Goal: Obtain resource: Obtain resource

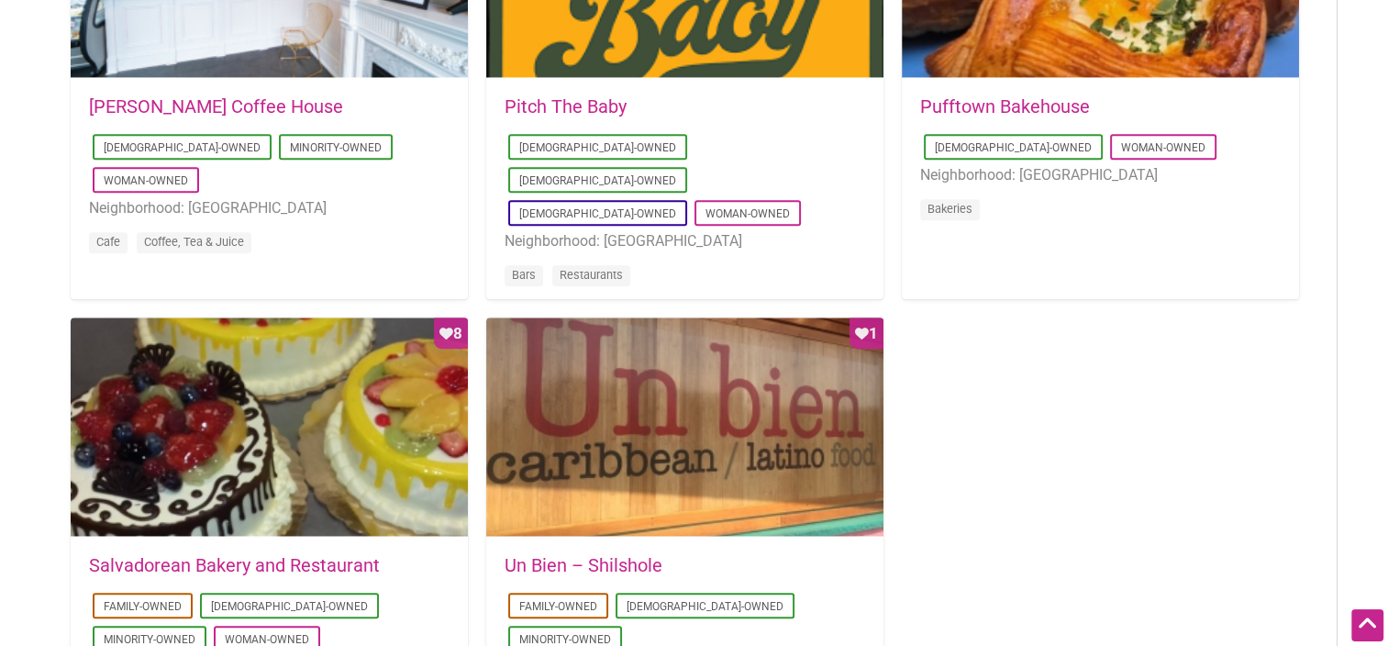
scroll to position [1743, 0]
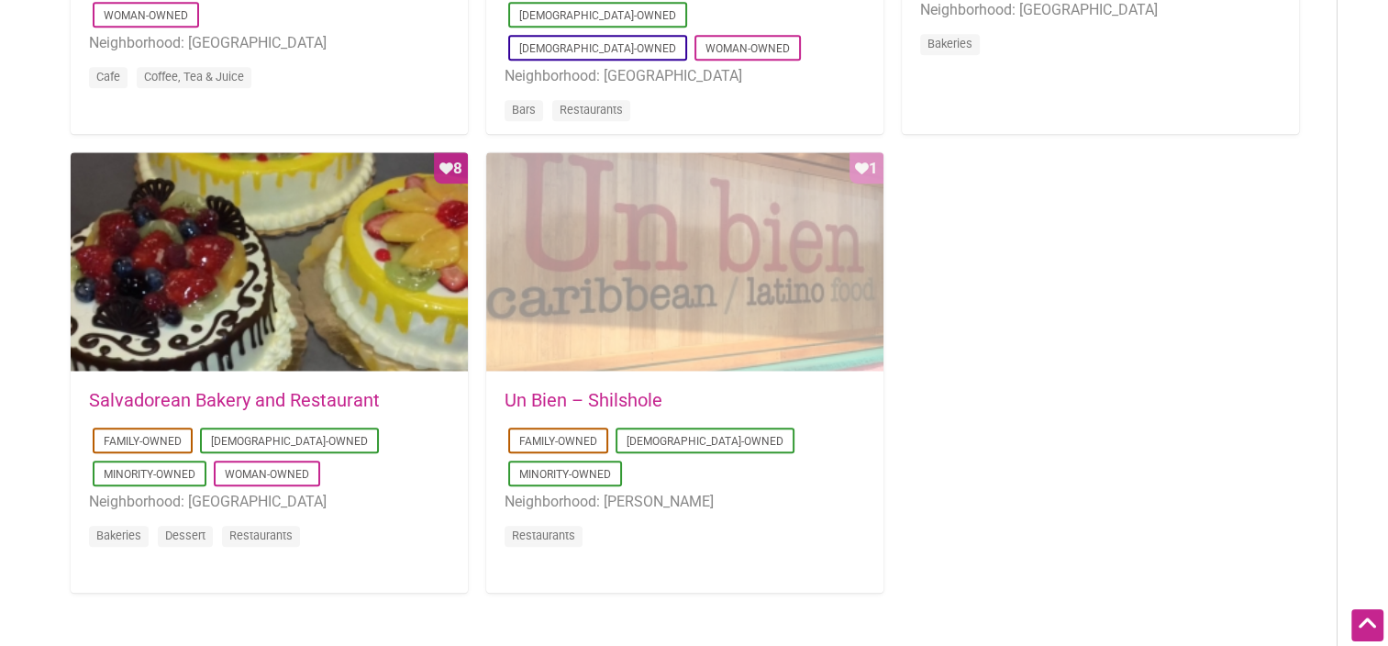
click at [757, 337] on div "Favorite Count 1" at bounding box center [684, 262] width 397 height 220
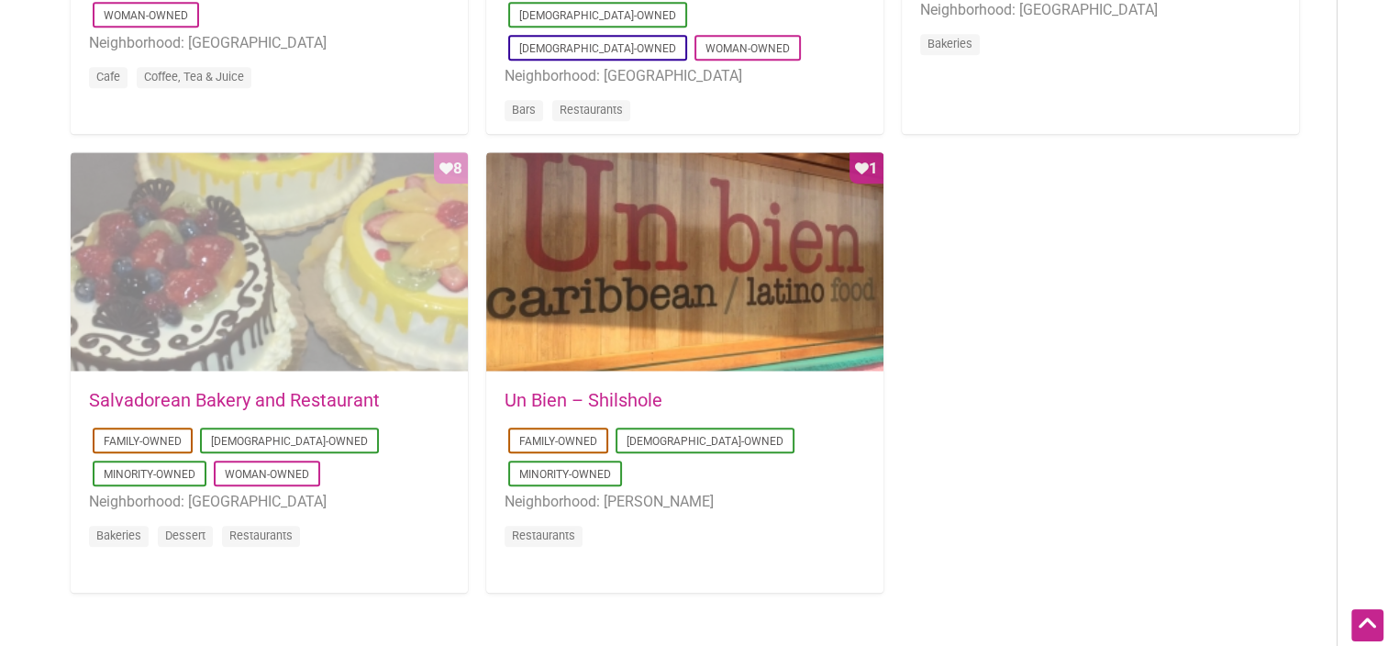
click at [293, 272] on div "Favorite Count 8" at bounding box center [269, 262] width 397 height 220
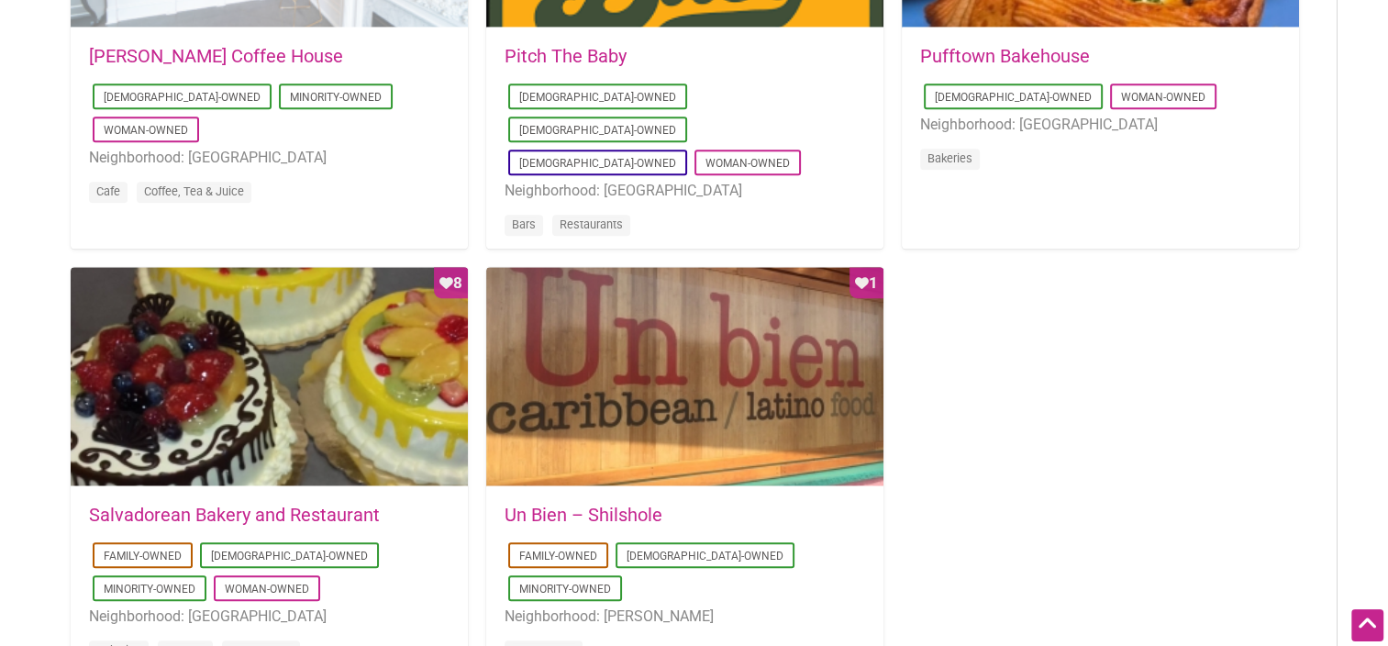
scroll to position [1376, 0]
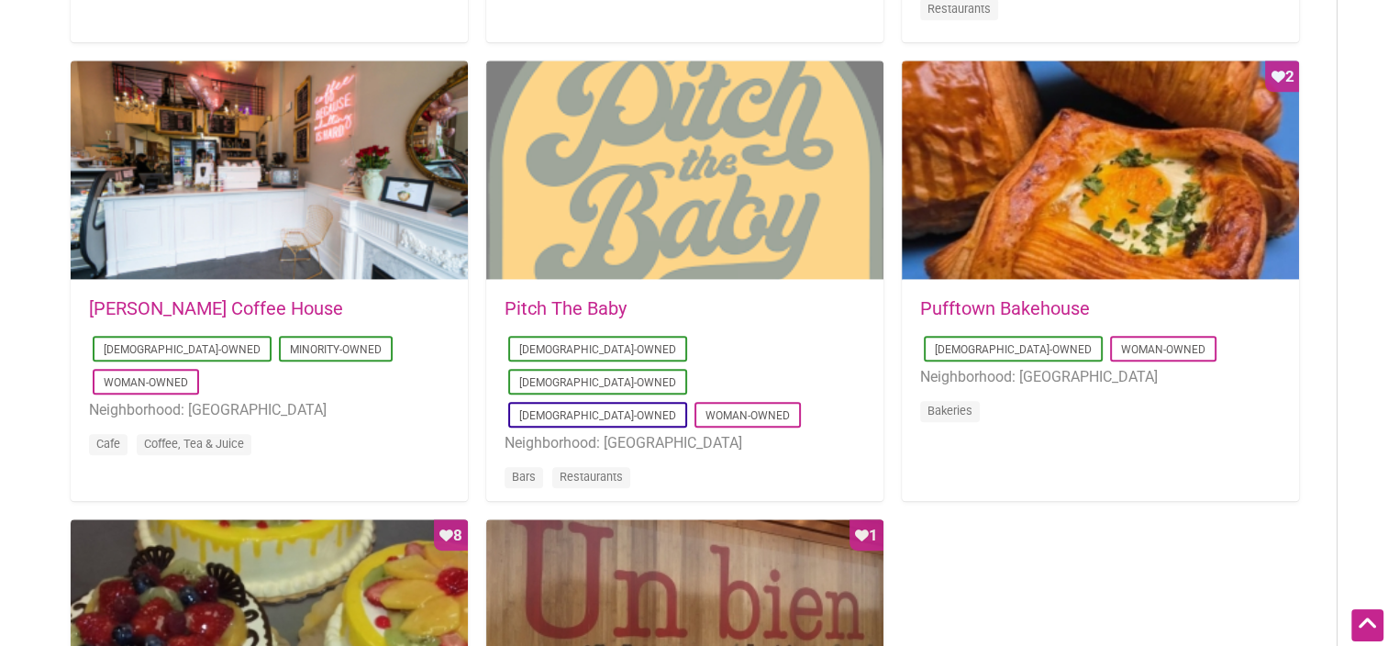
click at [679, 198] on div at bounding box center [684, 171] width 397 height 220
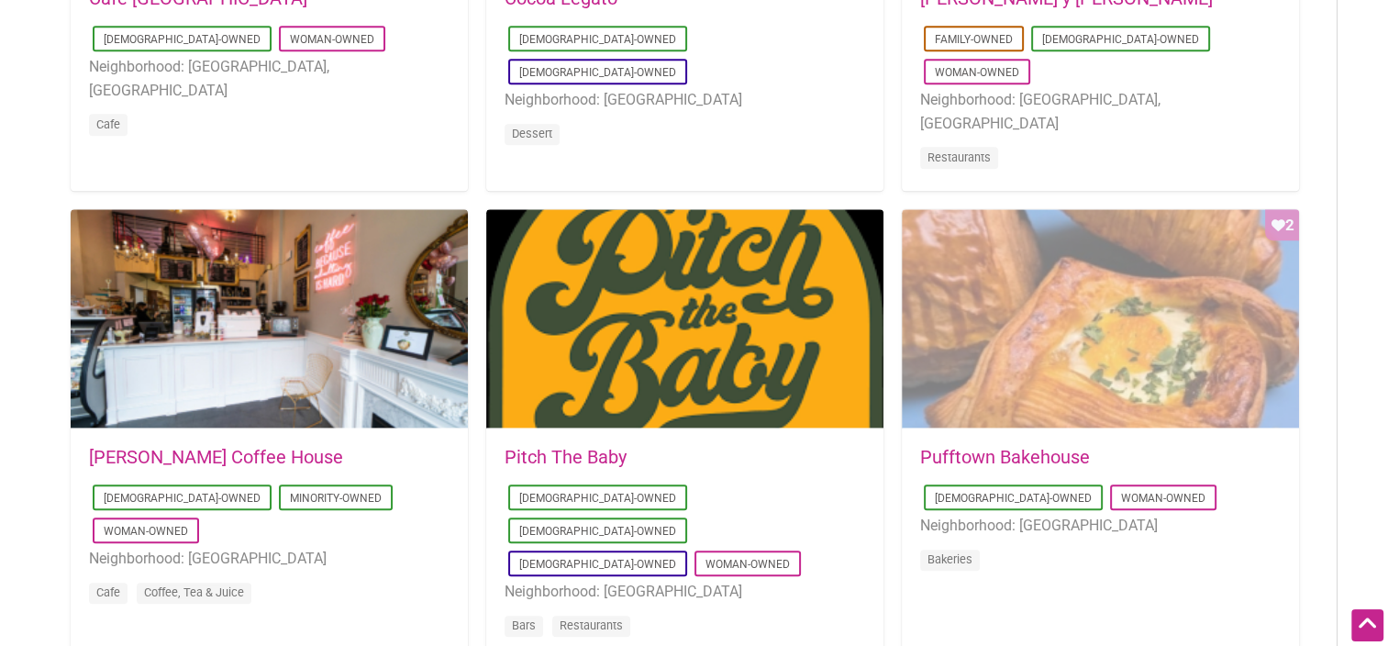
scroll to position [1284, 0]
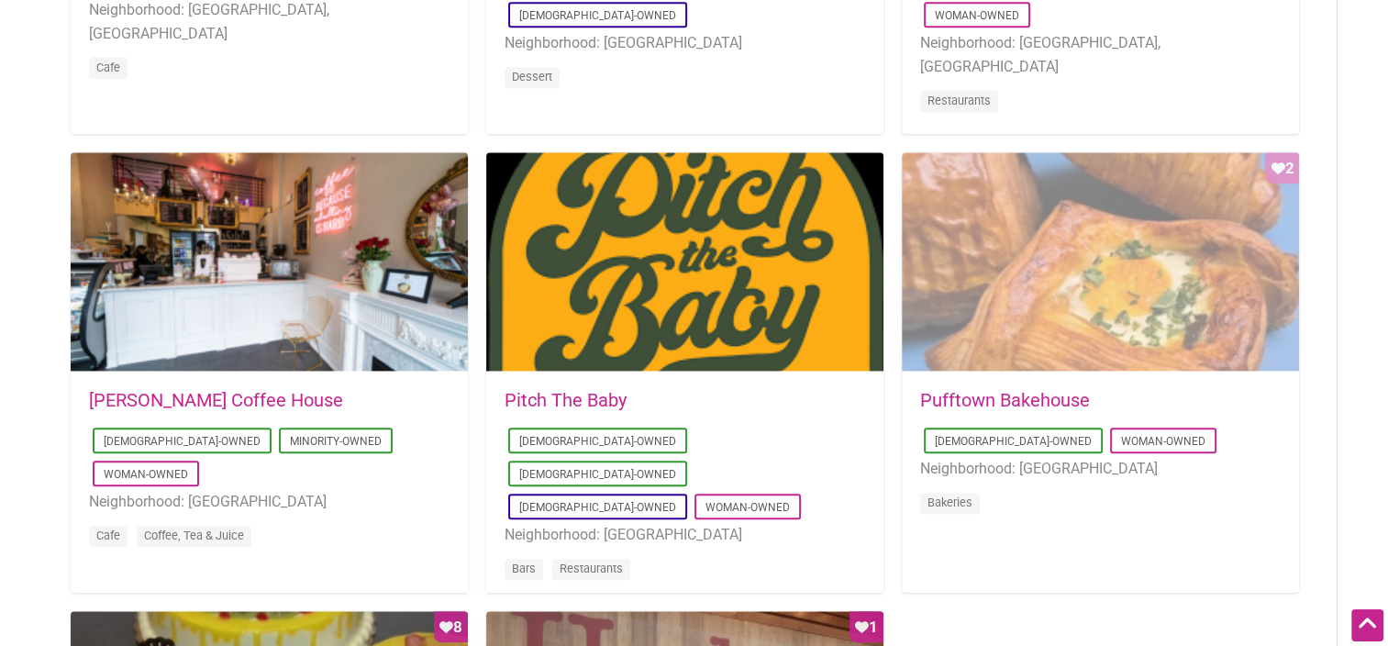
click at [1128, 296] on div "Favorite Count 2" at bounding box center [1100, 262] width 397 height 220
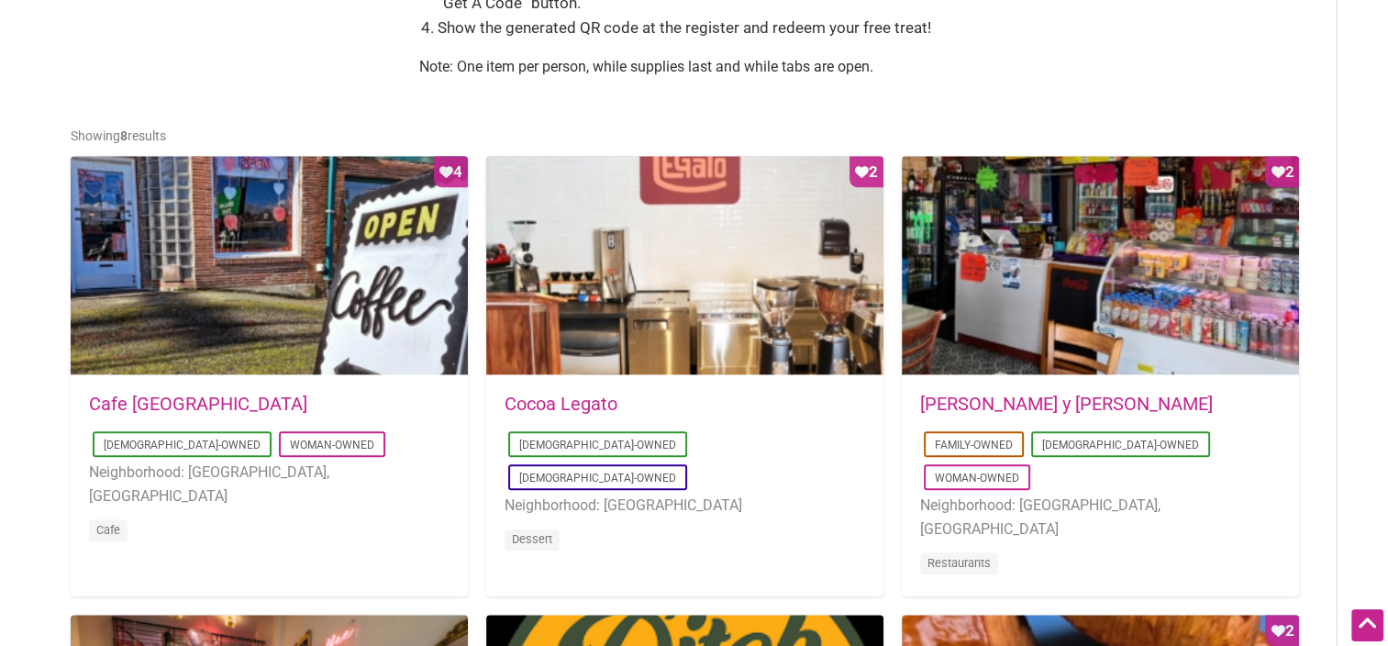
scroll to position [826, 0]
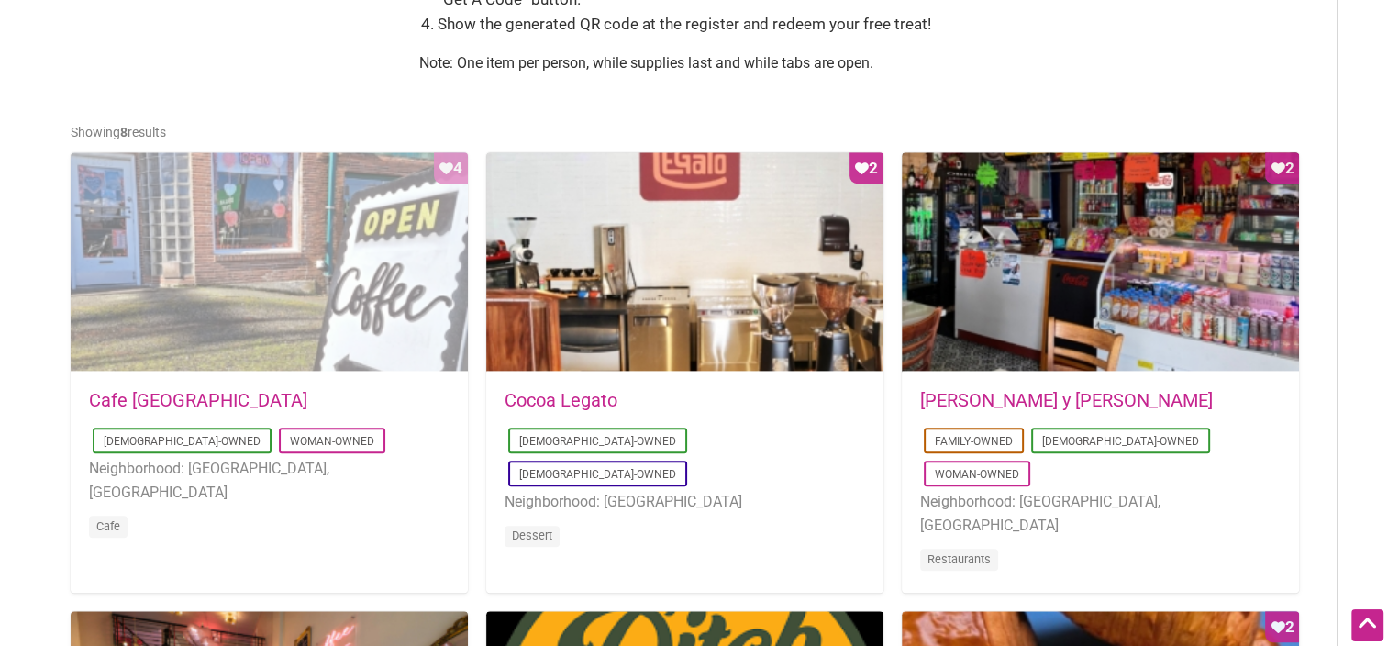
click at [363, 300] on div "Favorite Count 4" at bounding box center [269, 262] width 397 height 220
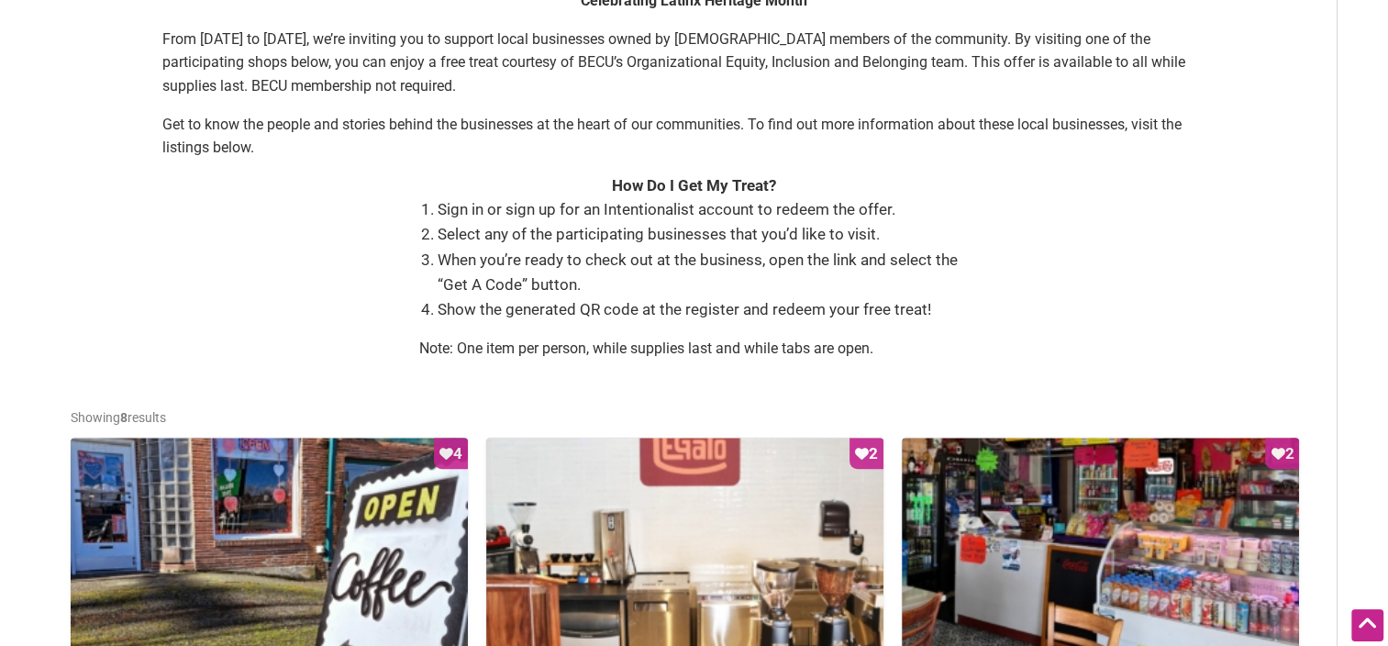
scroll to position [734, 0]
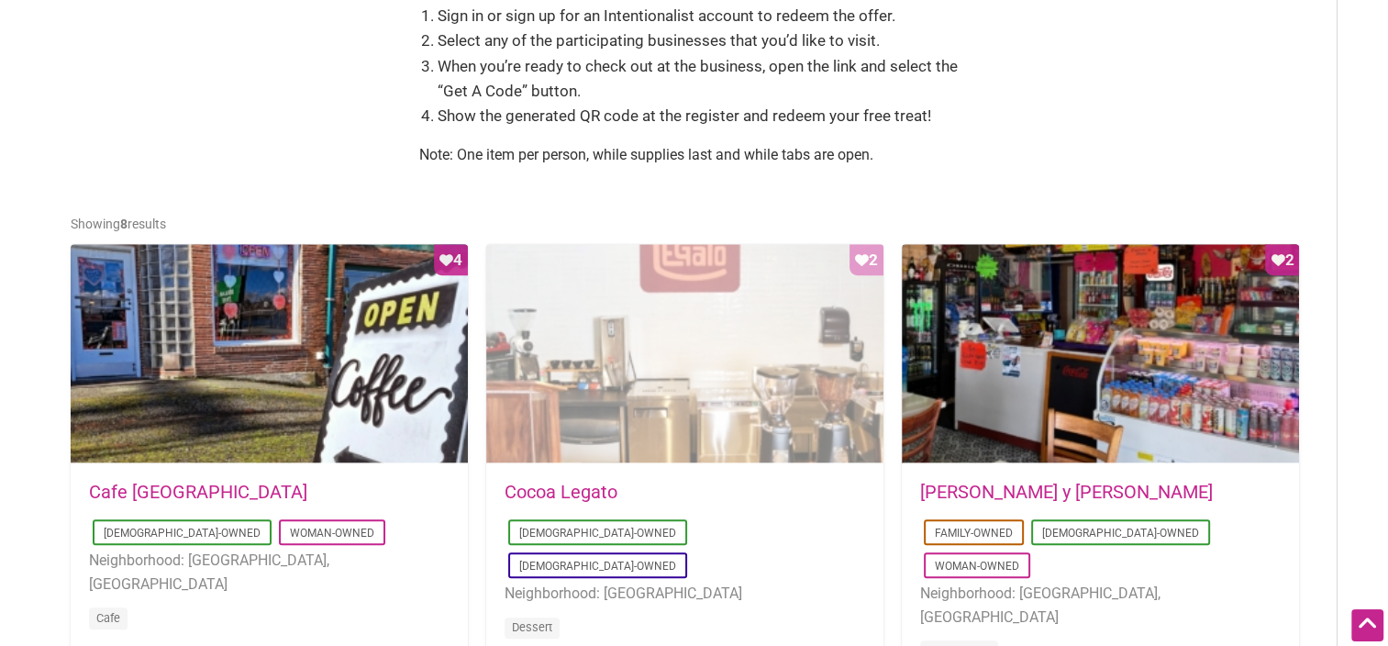
click at [778, 374] on div "Favorite Count 2" at bounding box center [684, 354] width 397 height 220
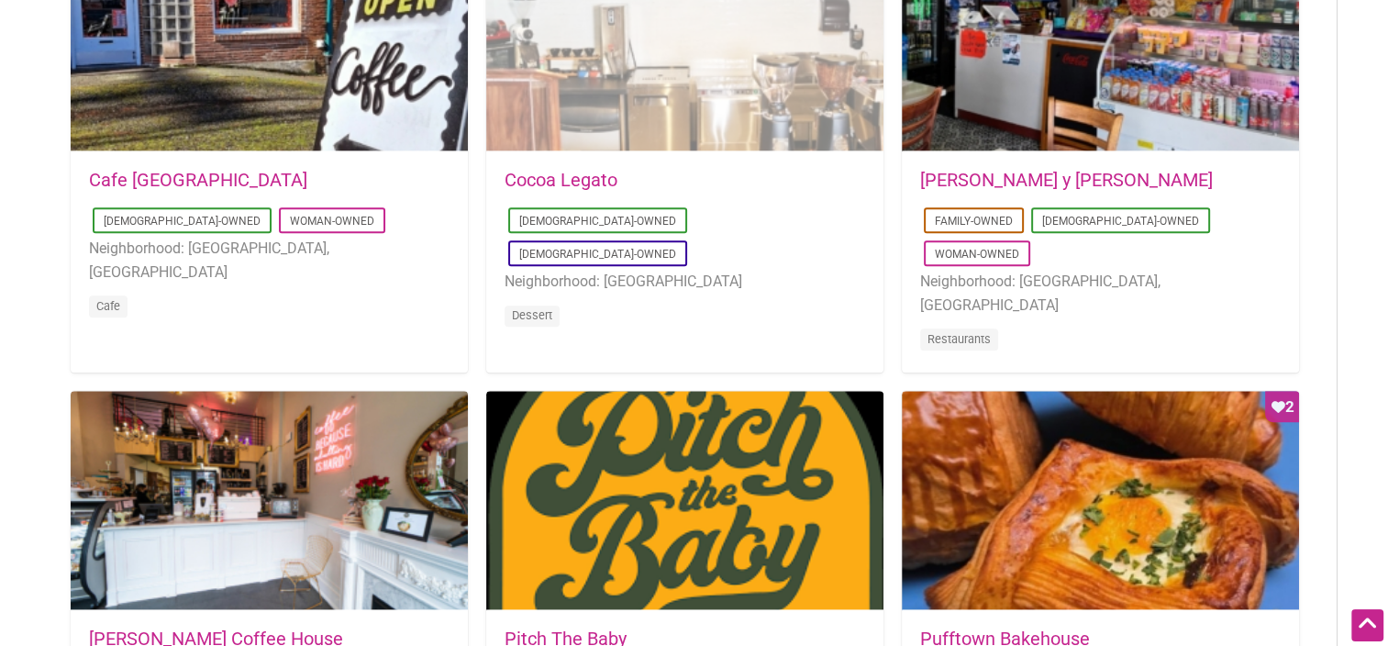
scroll to position [1101, 0]
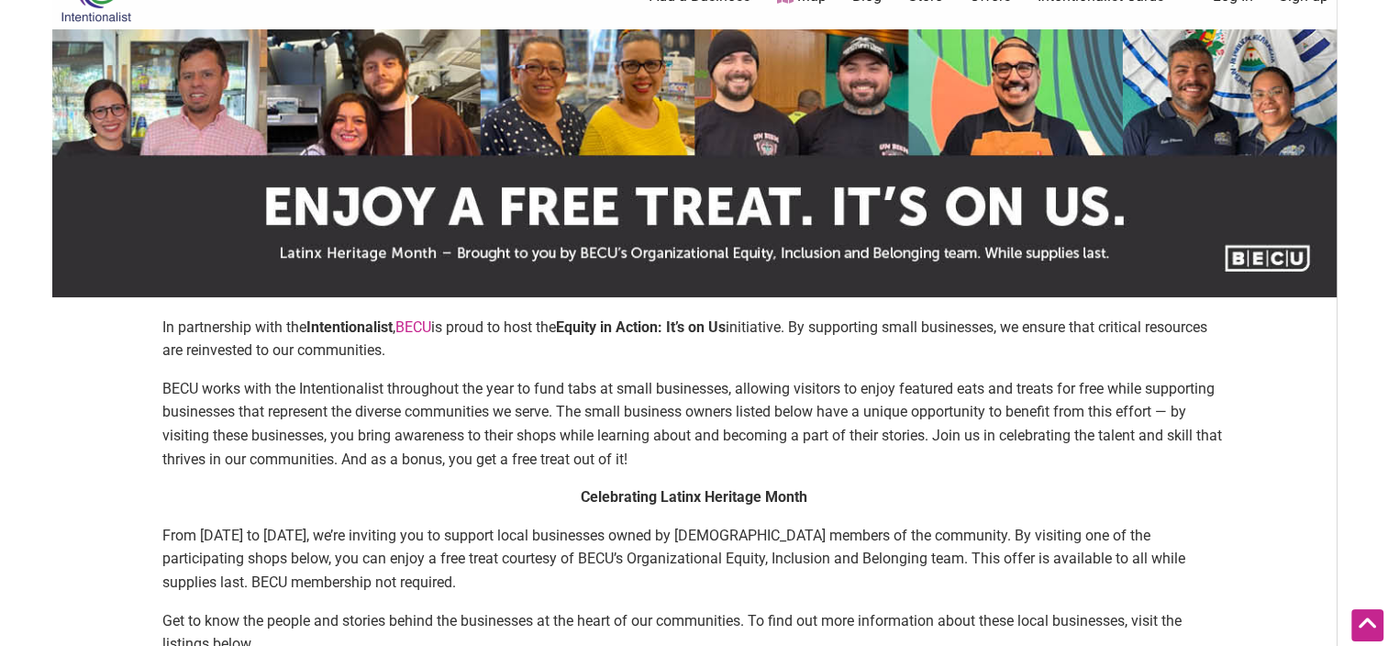
scroll to position [0, 0]
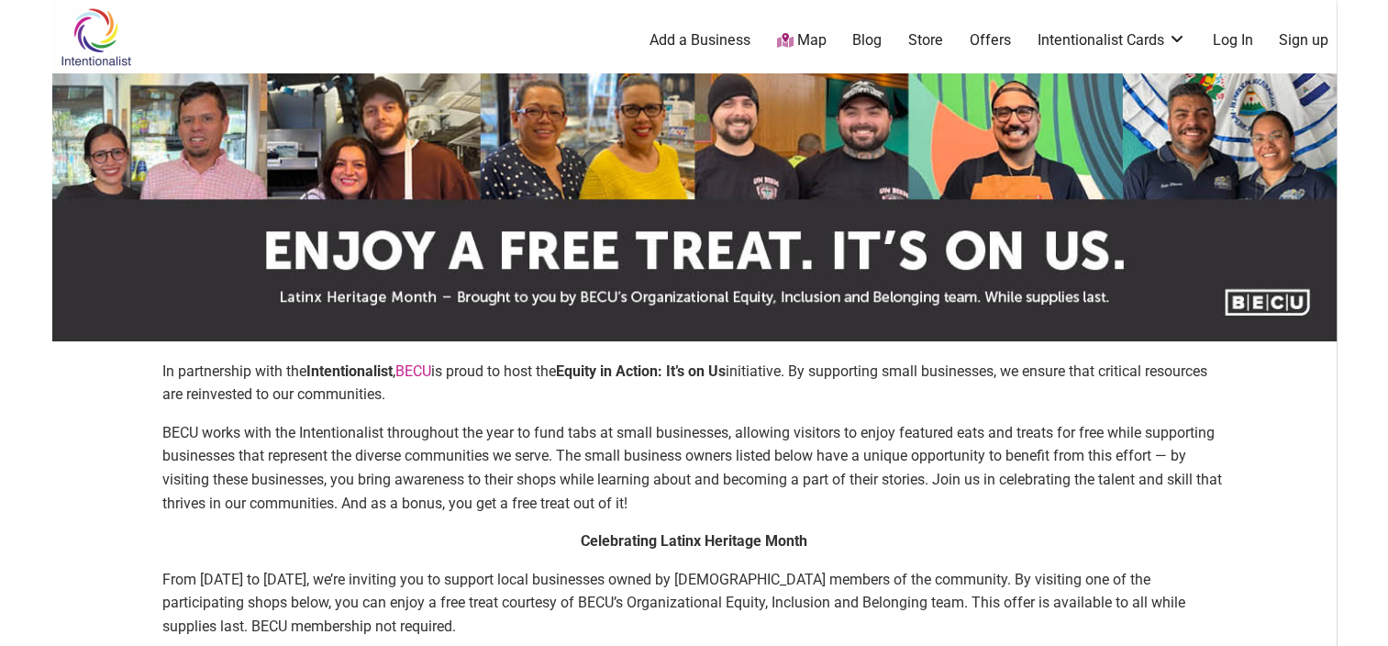
click at [998, 43] on link "Offers" at bounding box center [990, 40] width 41 height 20
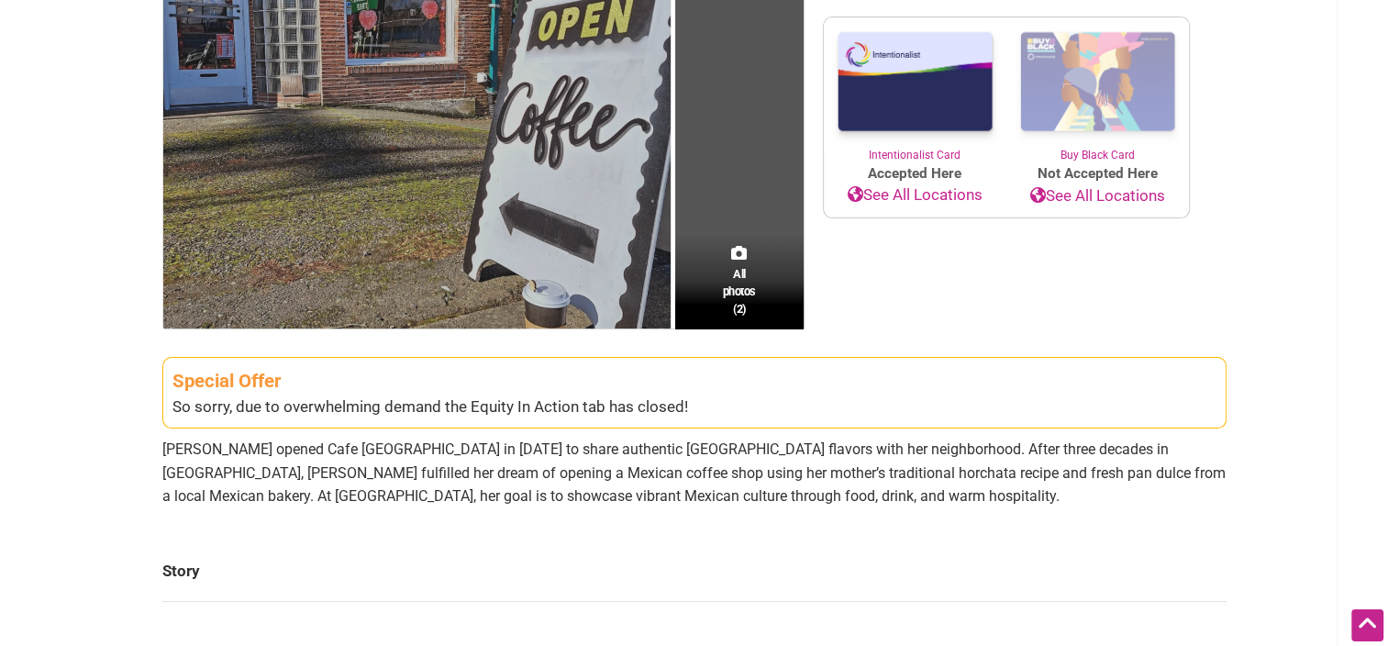
scroll to position [459, 0]
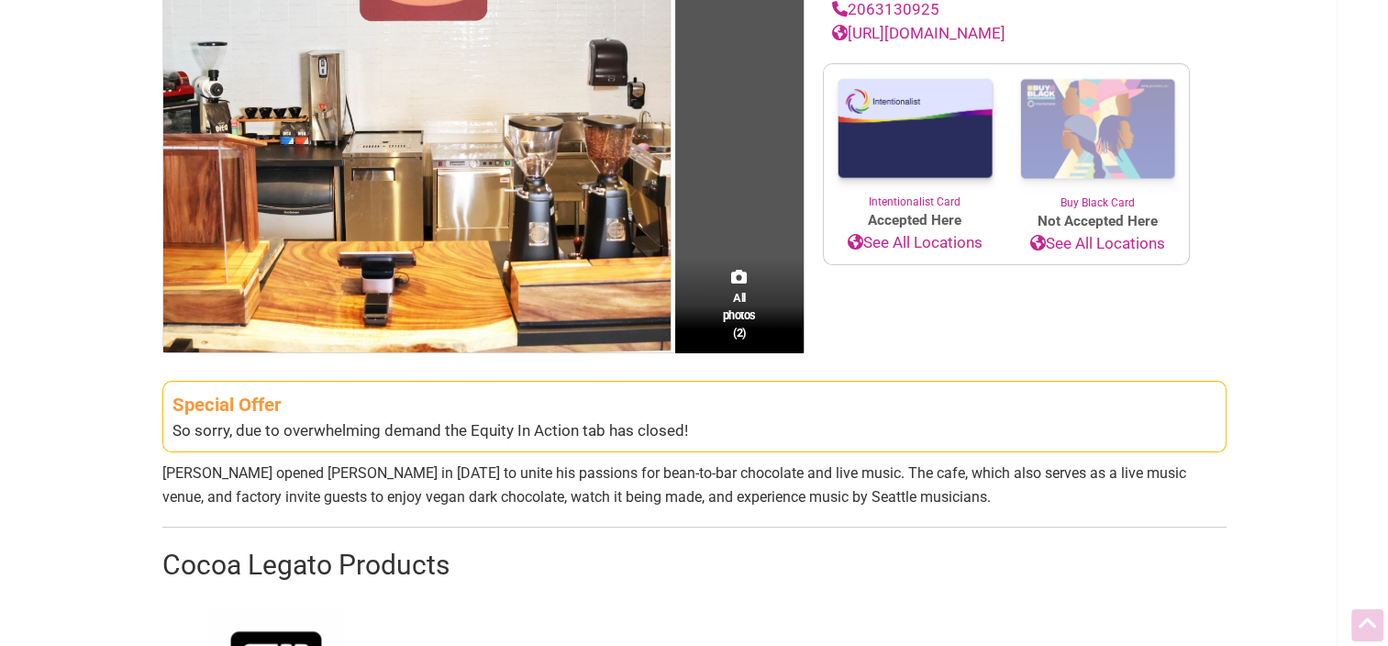
scroll to position [367, 0]
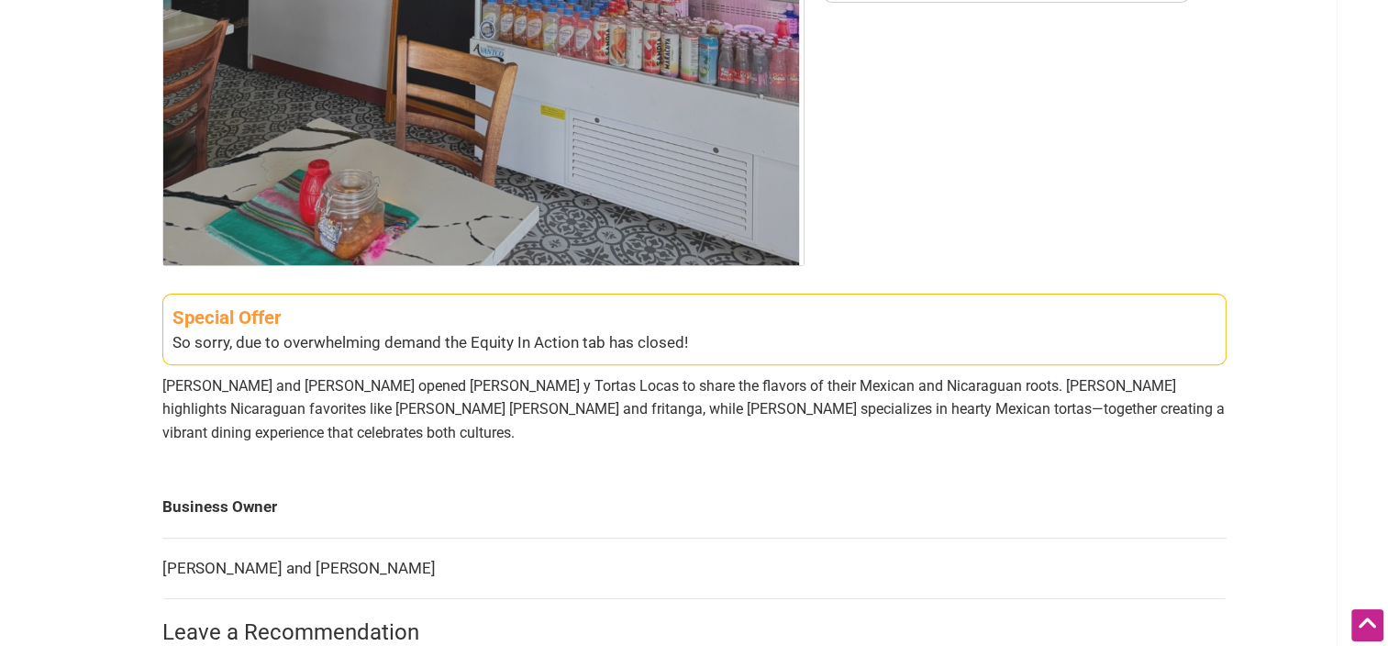
scroll to position [642, 0]
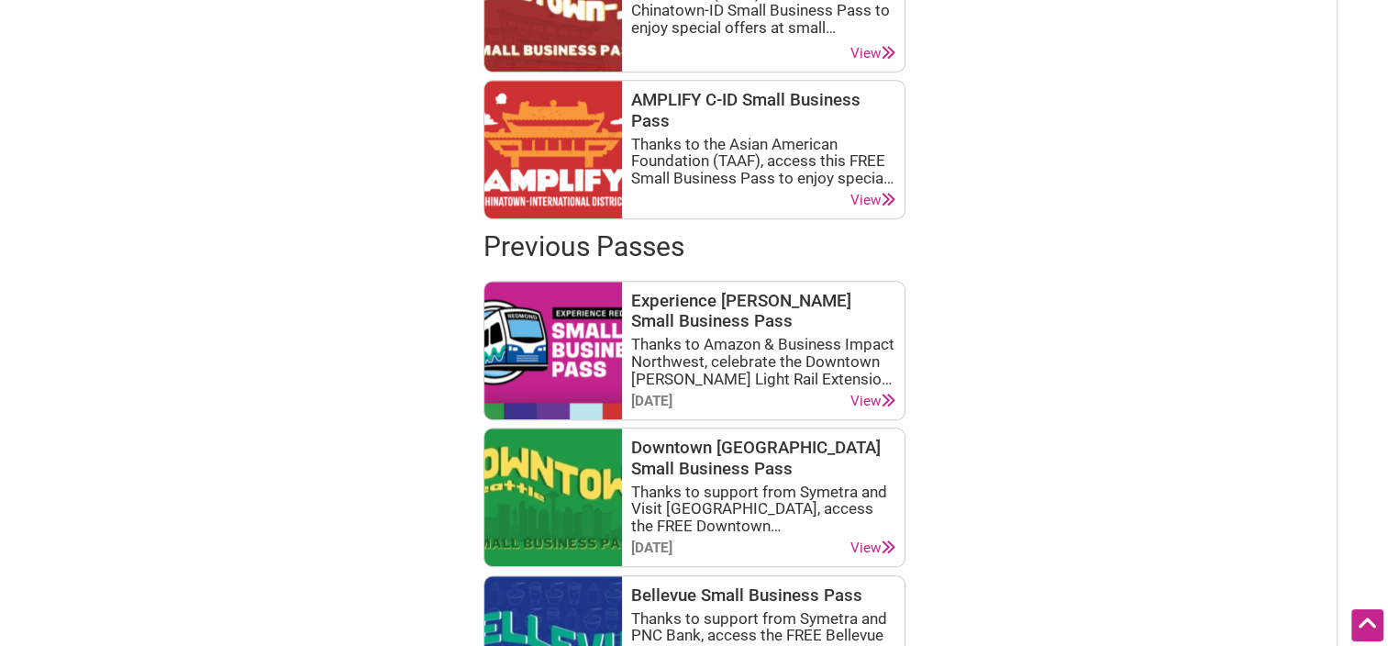
scroll to position [826, 0]
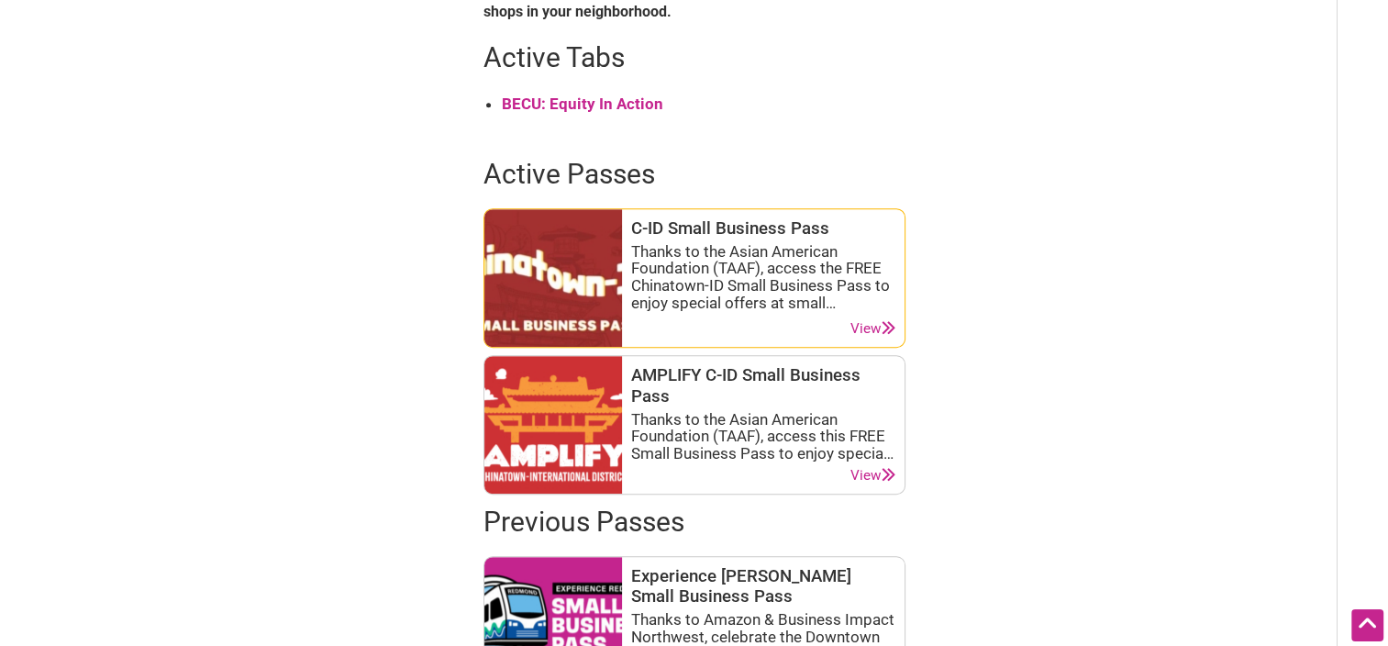
click at [883, 330] on icon at bounding box center [889, 328] width 14 height 14
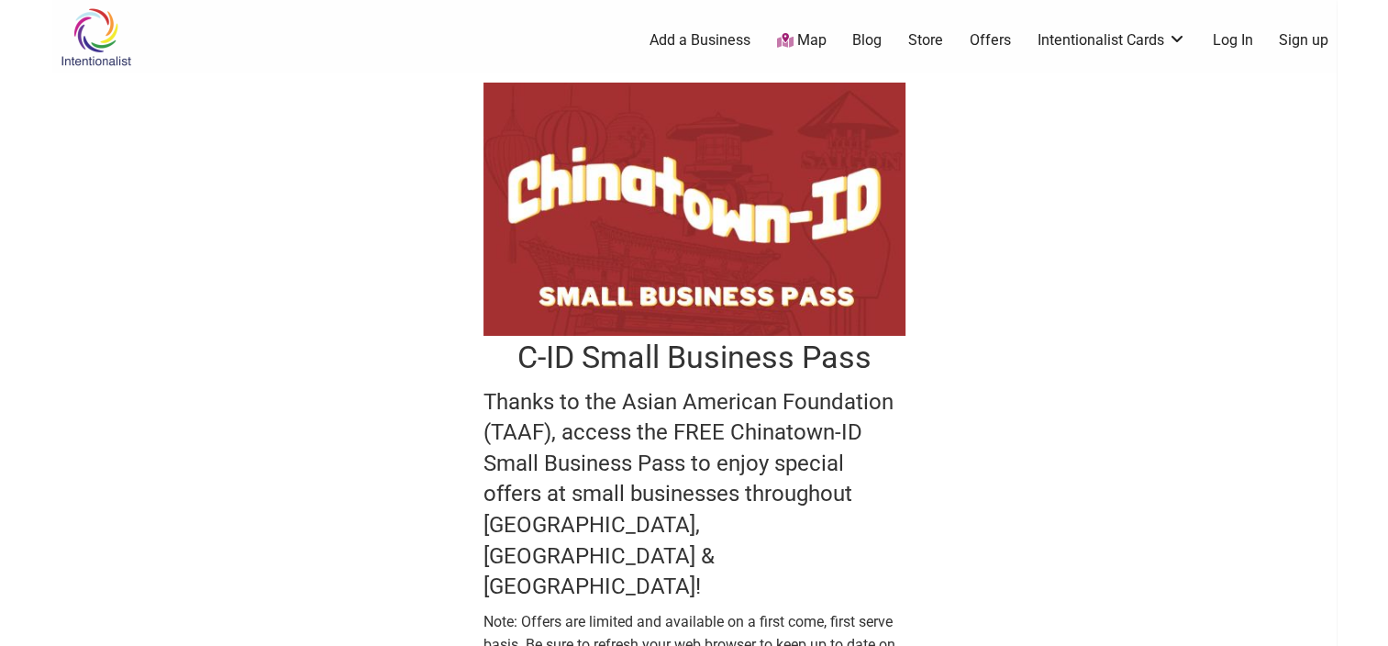
click at [1237, 48] on link "Log In" at bounding box center [1232, 40] width 40 height 20
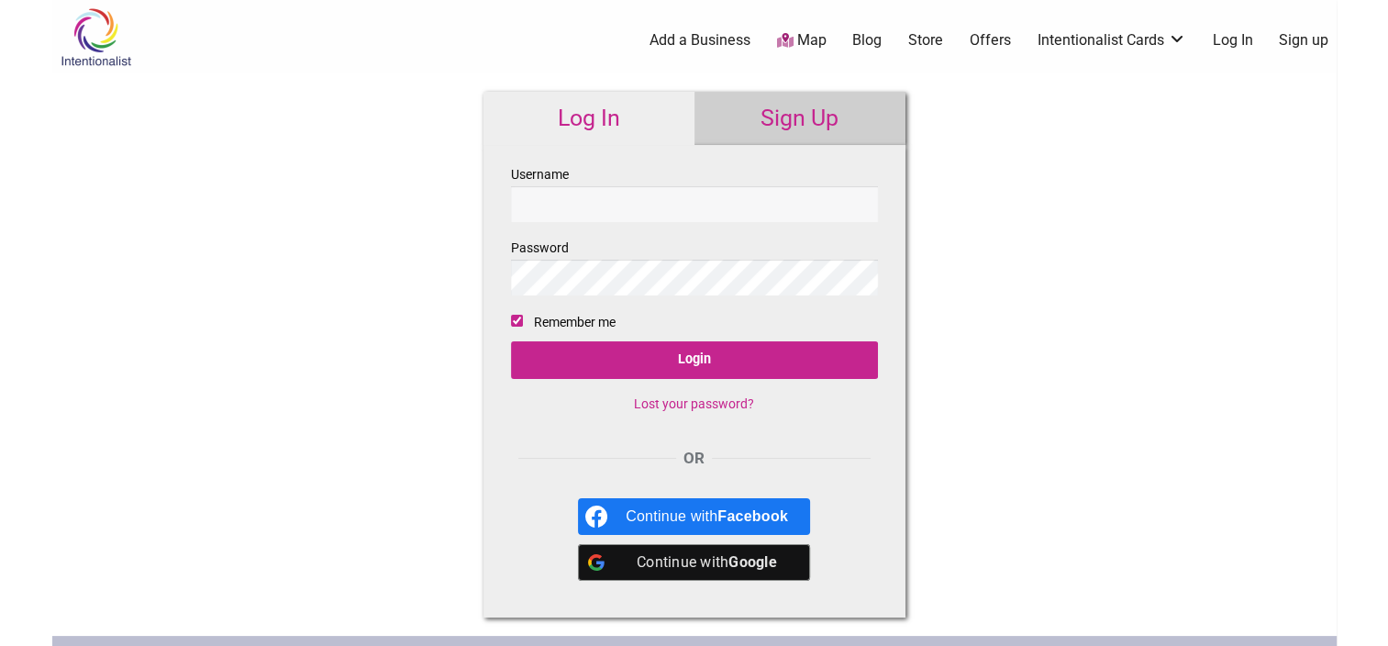
click at [689, 212] on input "Username" at bounding box center [694, 204] width 367 height 36
type input "dongle88@gmail.com"
click at [511, 341] on input "Login" at bounding box center [694, 360] width 367 height 38
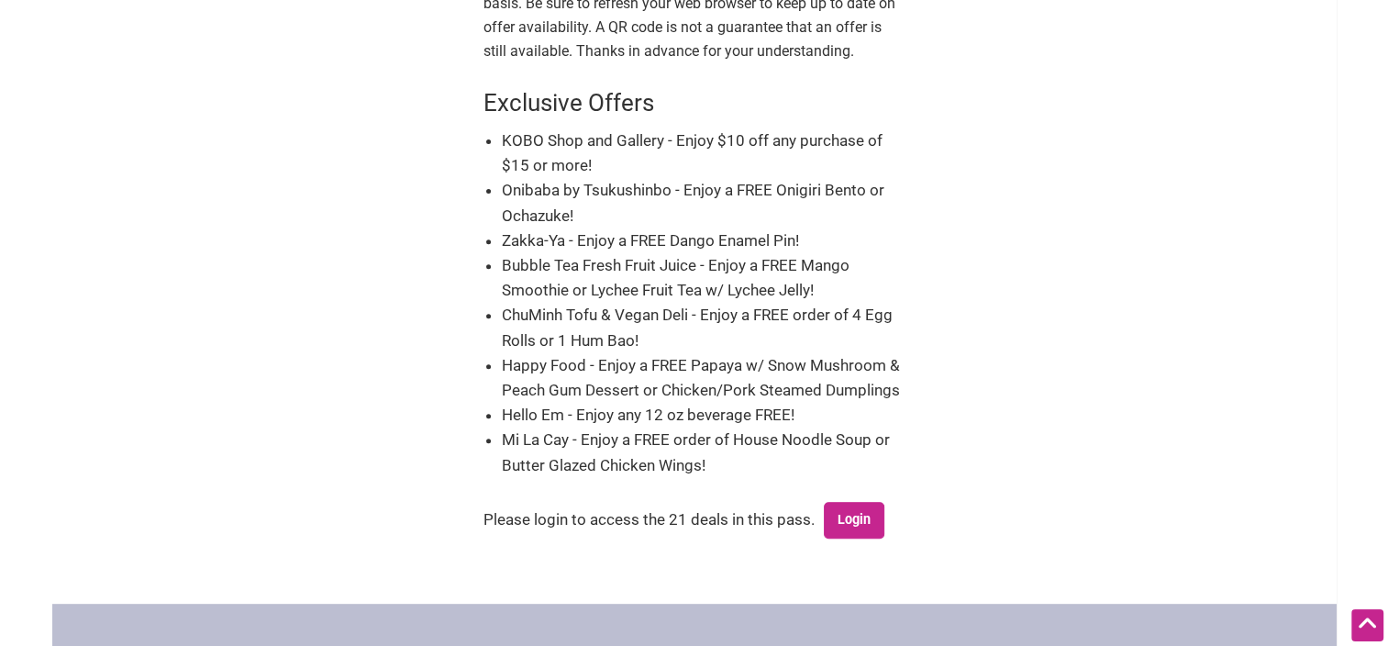
scroll to position [642, 0]
click at [846, 501] on link "Login" at bounding box center [854, 519] width 61 height 37
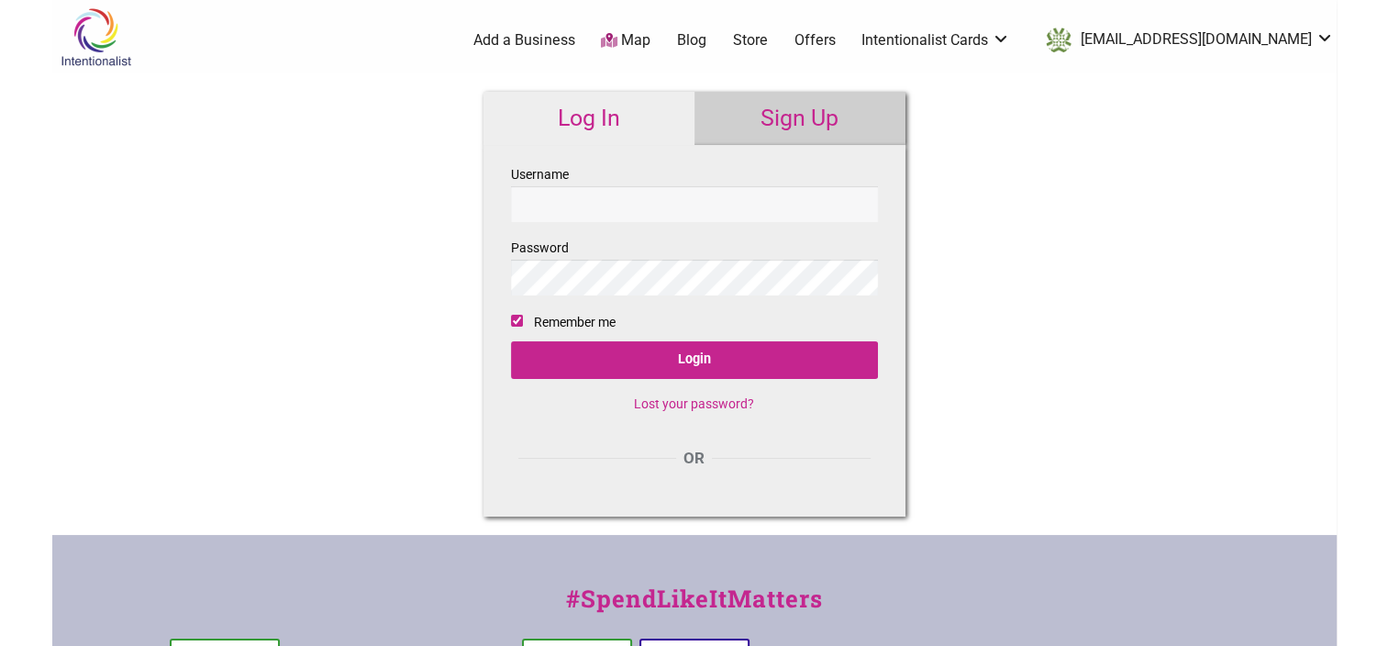
click at [728, 217] on input "Username" at bounding box center [694, 204] width 367 height 36
type input "[EMAIL_ADDRESS][DOMAIN_NAME]"
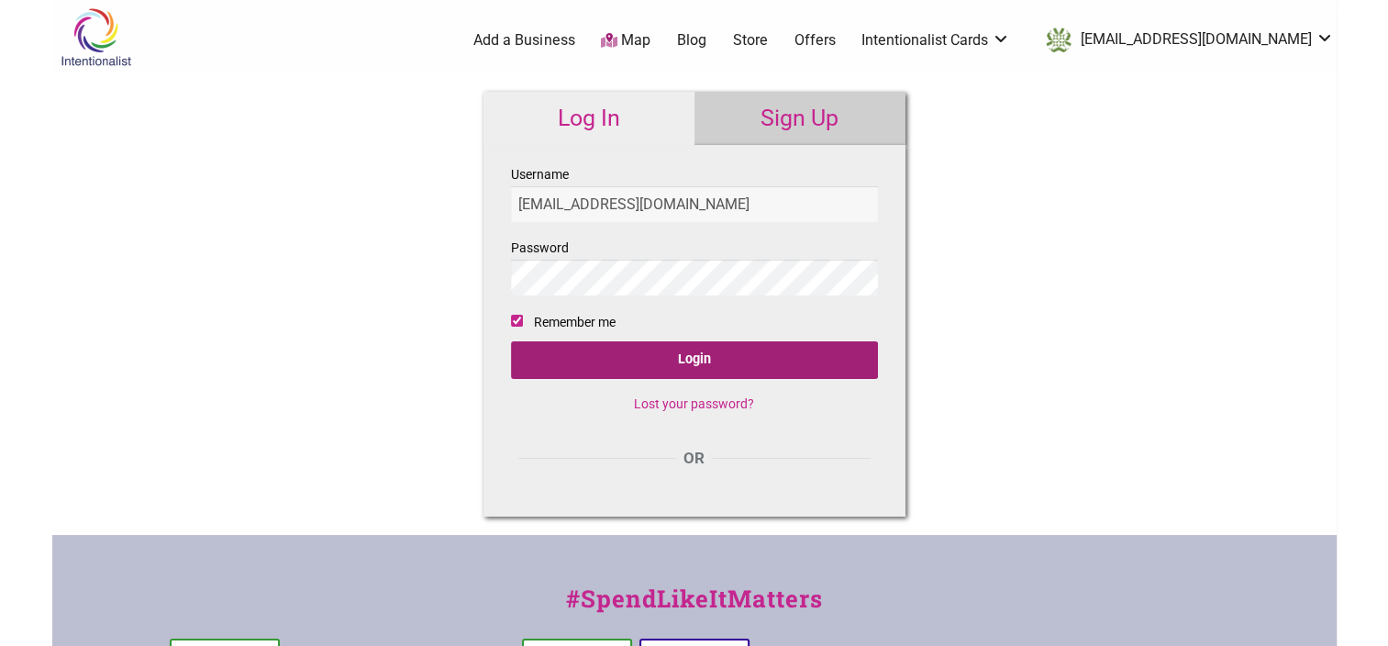
click at [718, 349] on input "Login" at bounding box center [694, 360] width 367 height 38
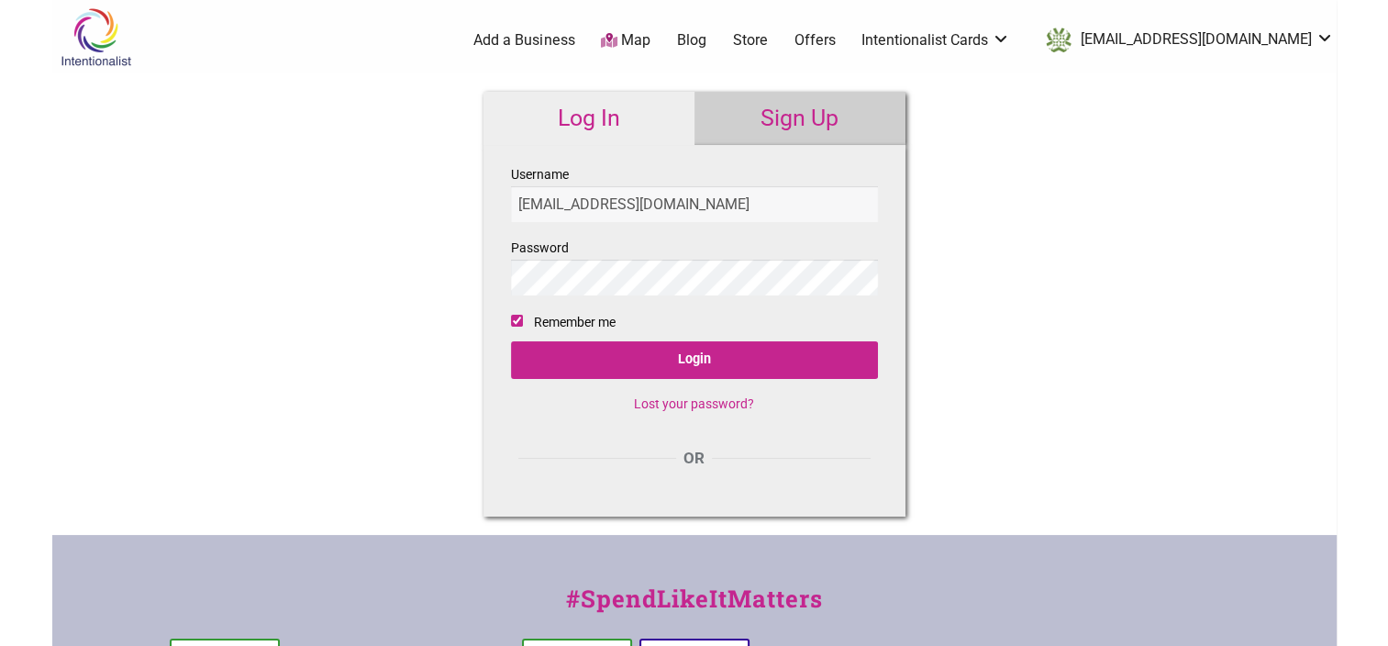
click at [836, 38] on link "Offers" at bounding box center [814, 40] width 41 height 20
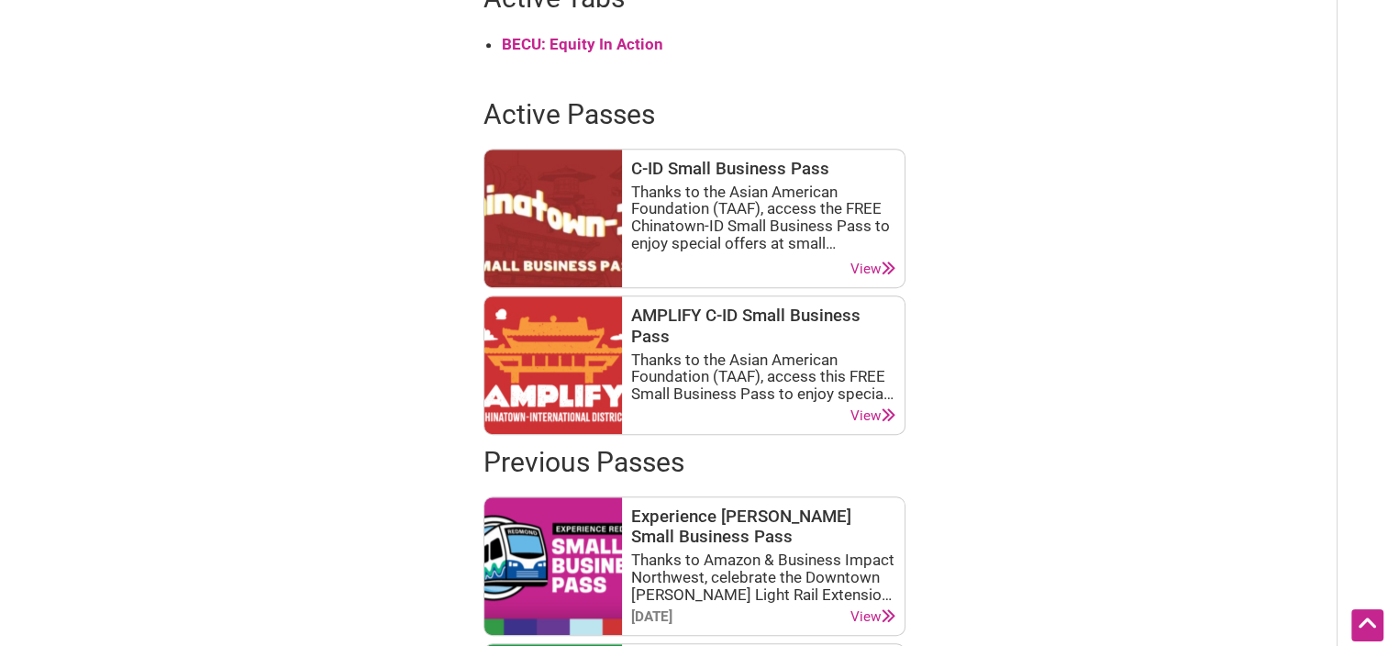
scroll to position [917, 0]
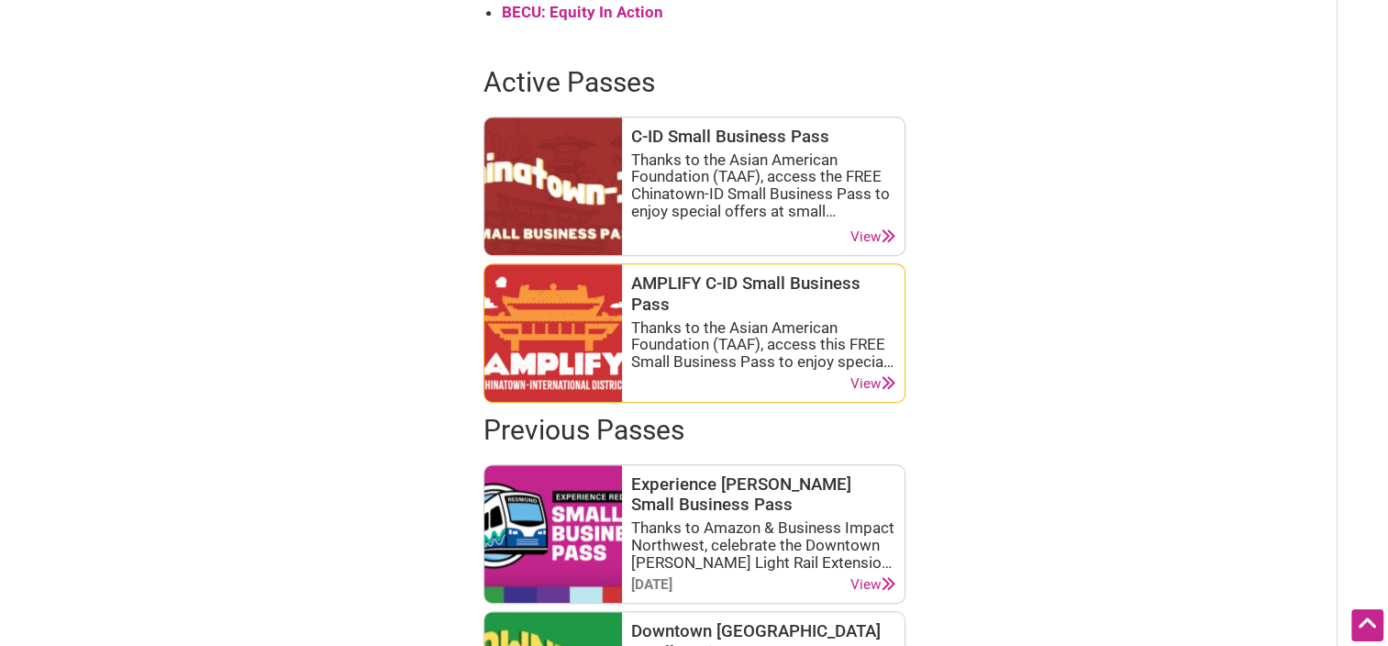
click at [862, 388] on link "View" at bounding box center [872, 383] width 45 height 17
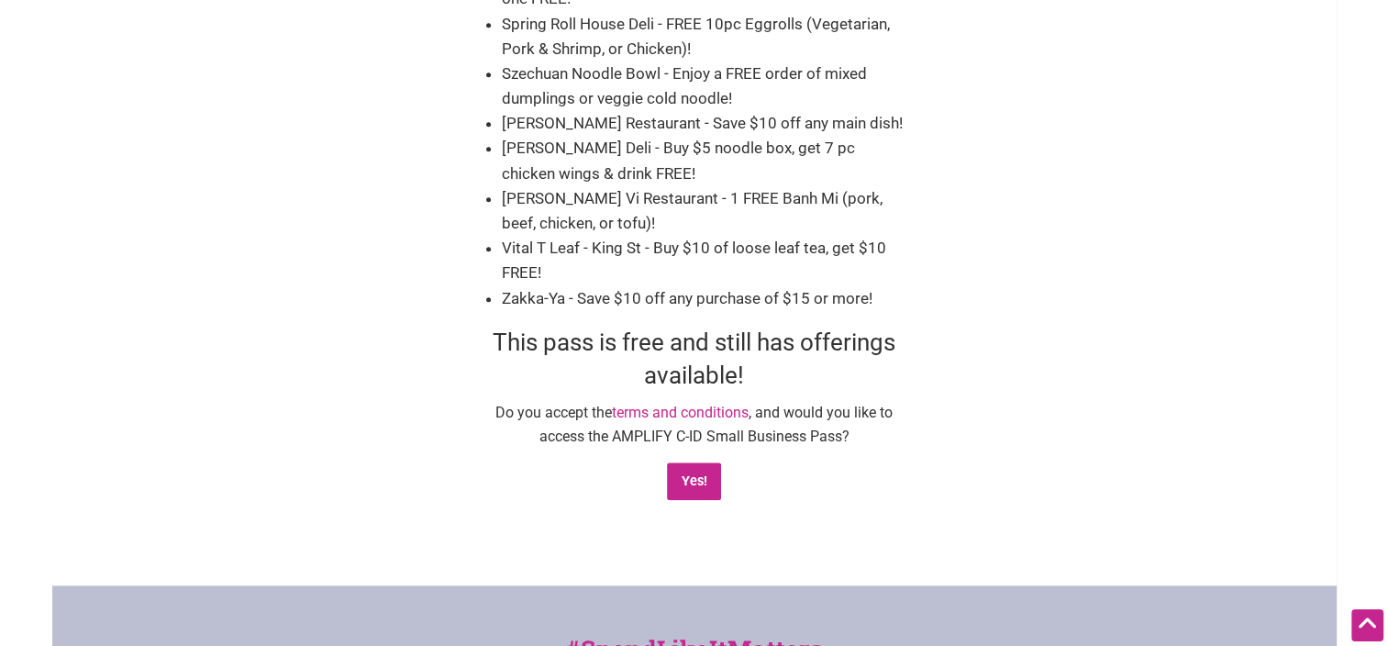
scroll to position [2018, 0]
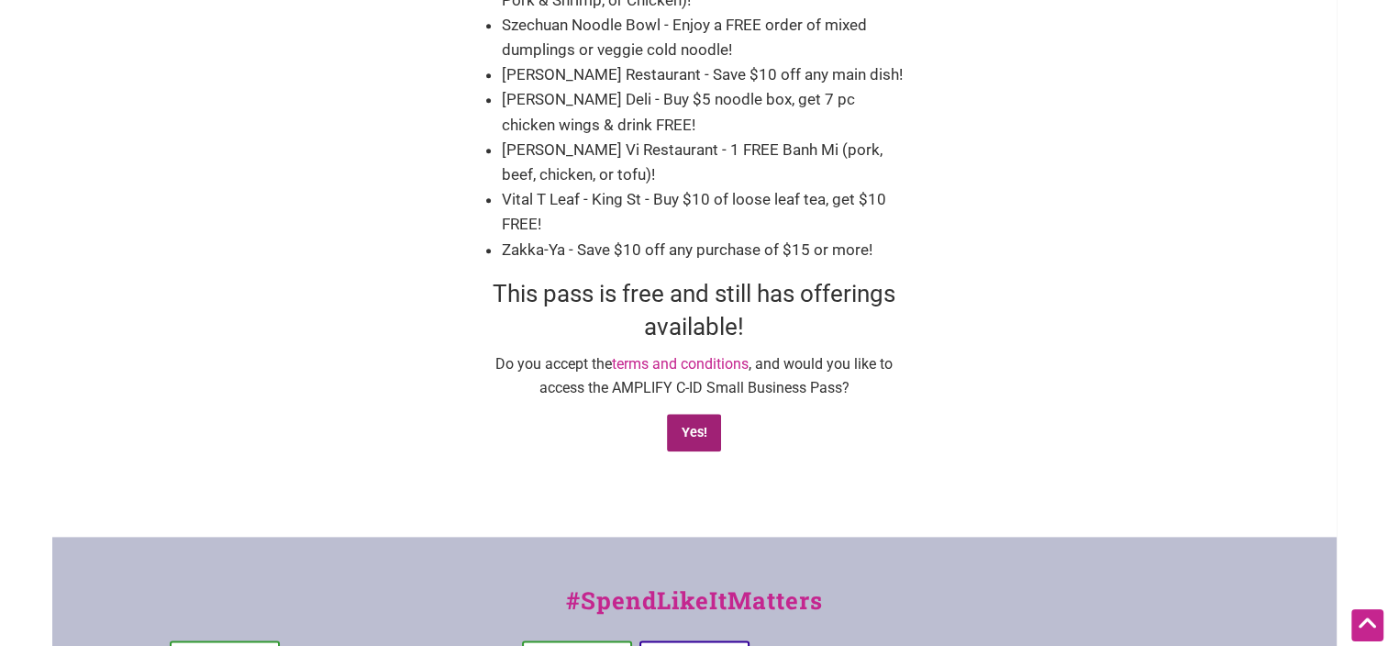
click at [695, 414] on input "Yes!" at bounding box center [694, 433] width 54 height 38
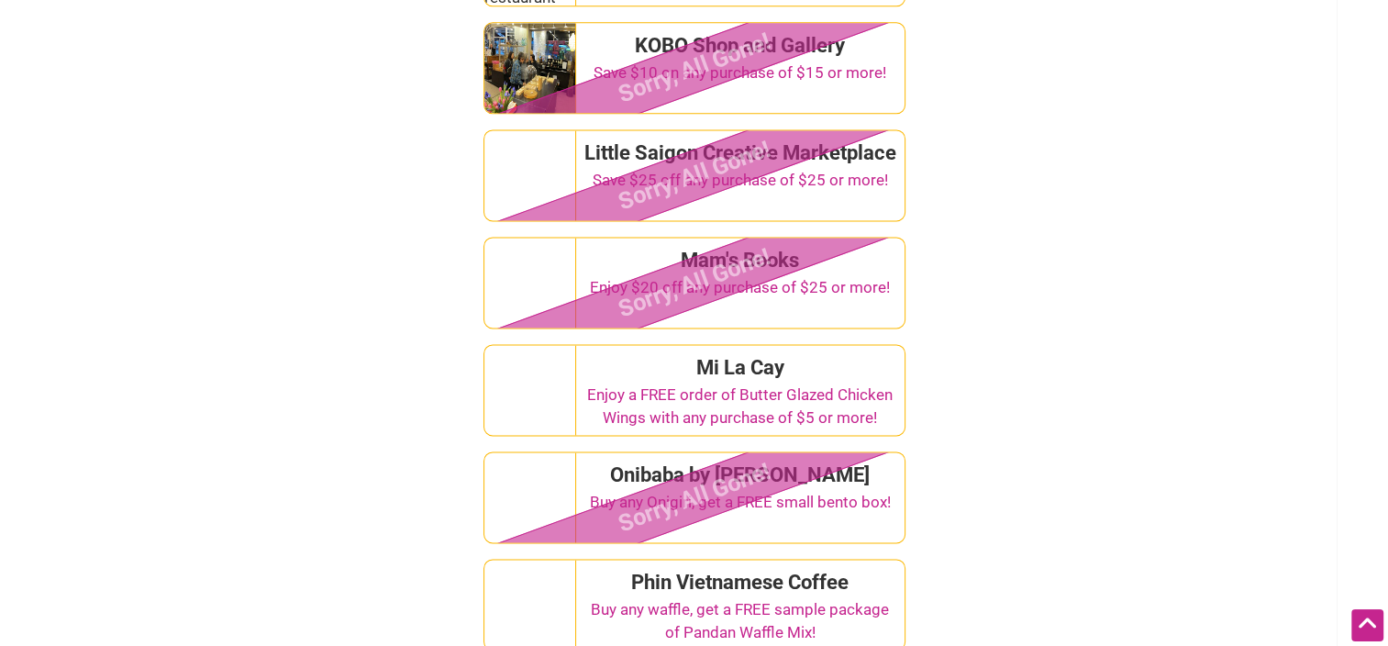
scroll to position [2477, 0]
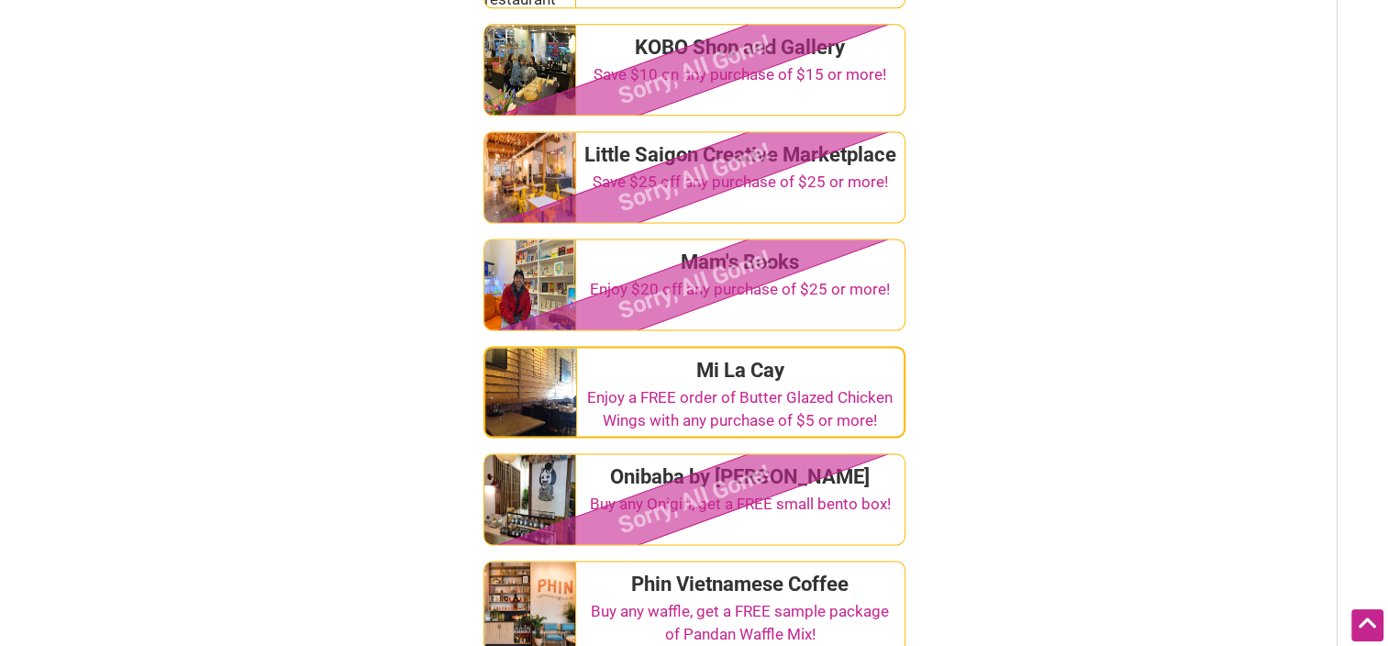
click at [837, 386] on div "Enjoy a FREE order of Butter Glazed Chicken Wings with any purchase of $5 or mo…" at bounding box center [740, 409] width 312 height 47
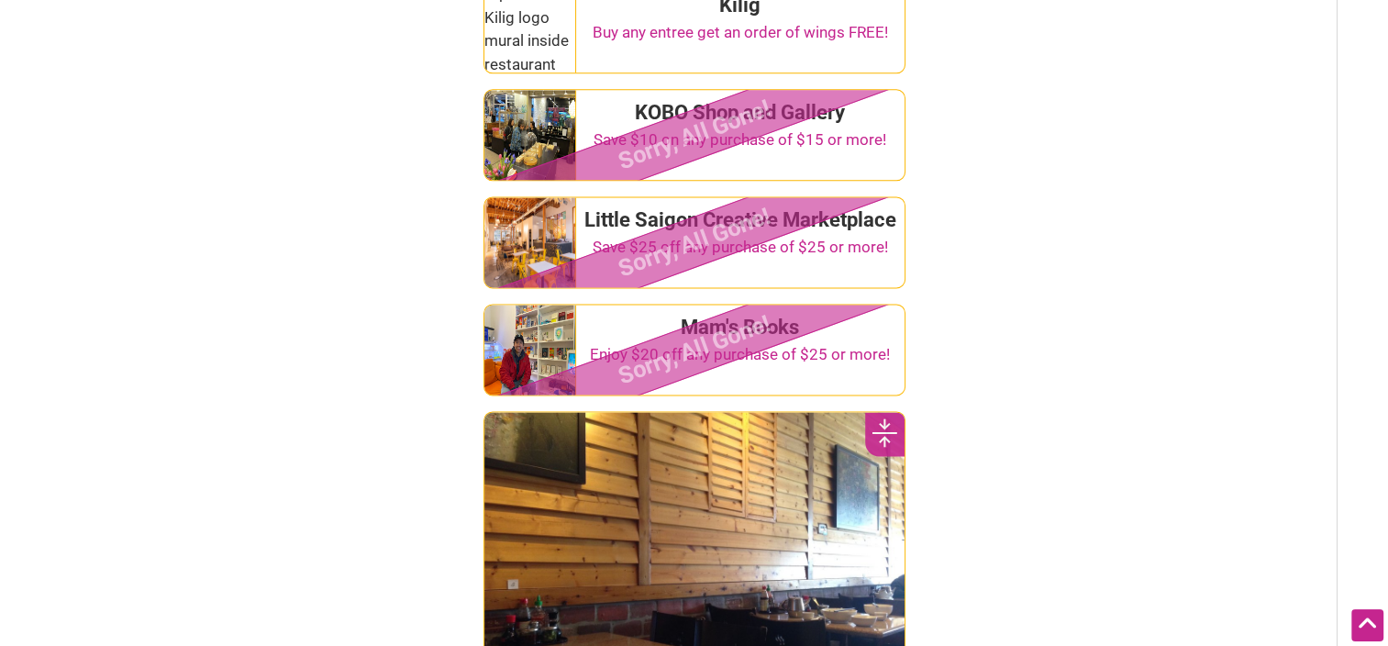
scroll to position [2385, 0]
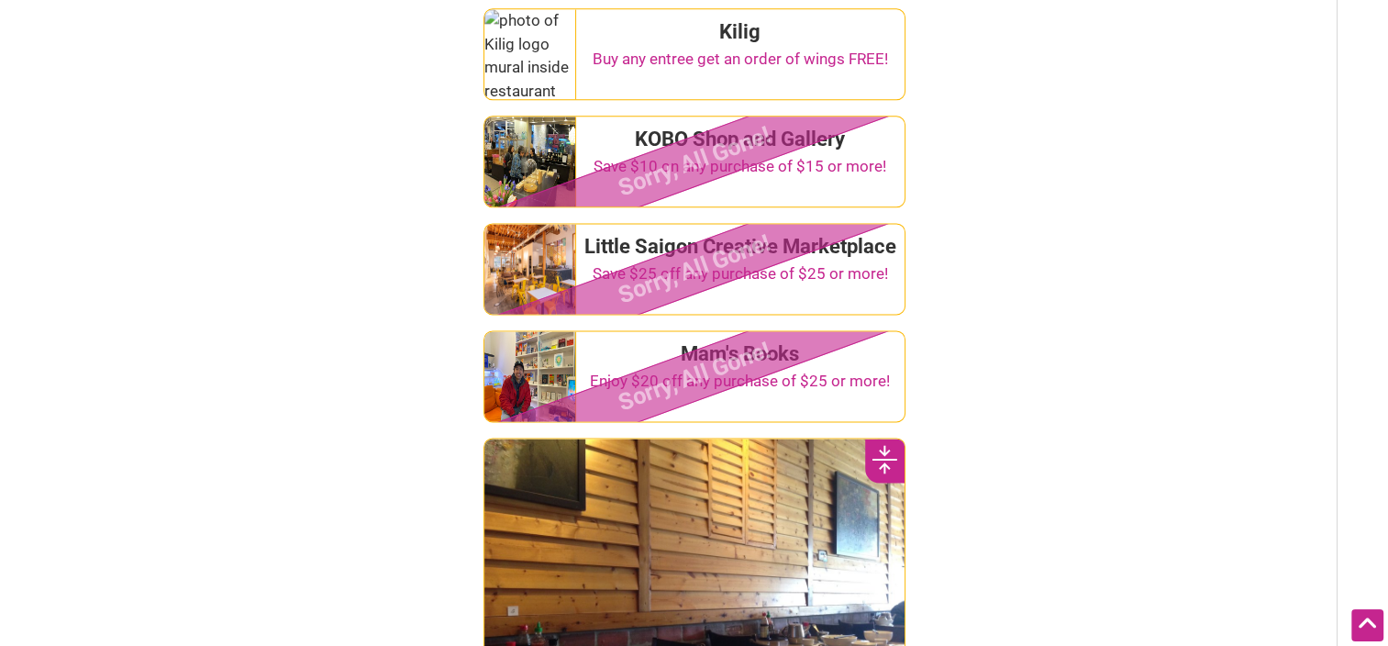
click at [890, 446] on icon at bounding box center [884, 460] width 25 height 28
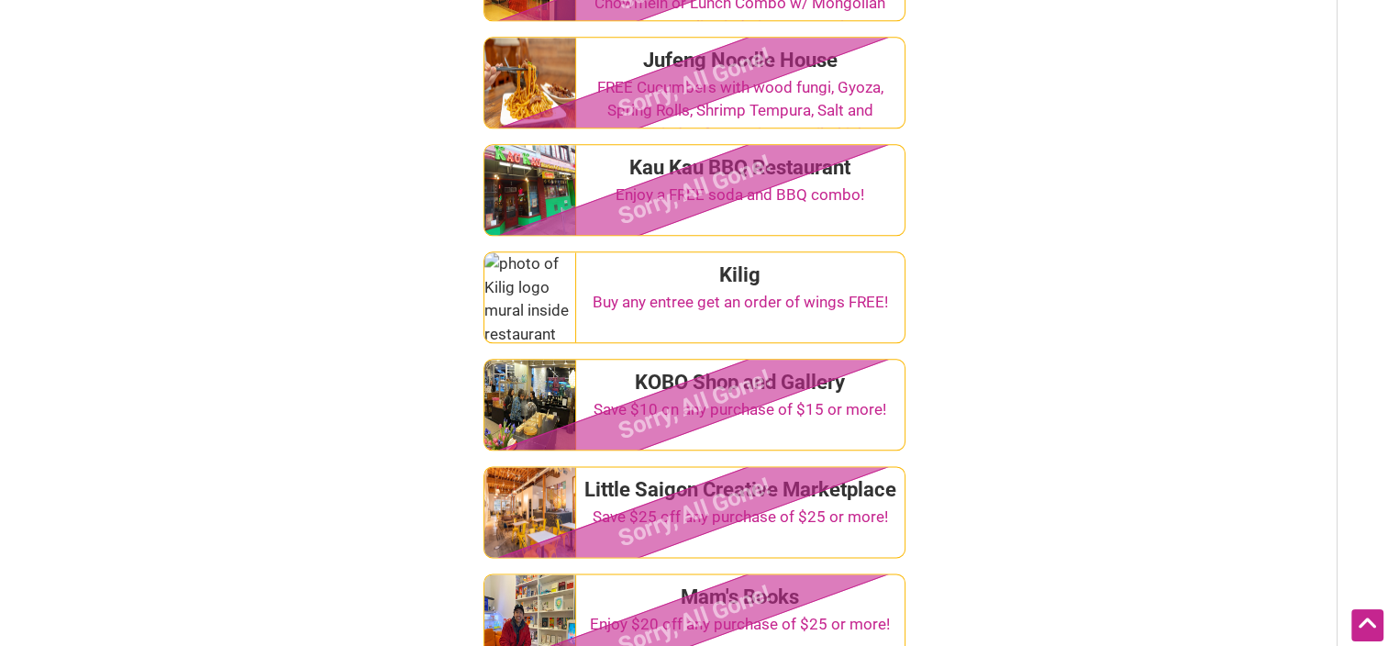
scroll to position [2110, 0]
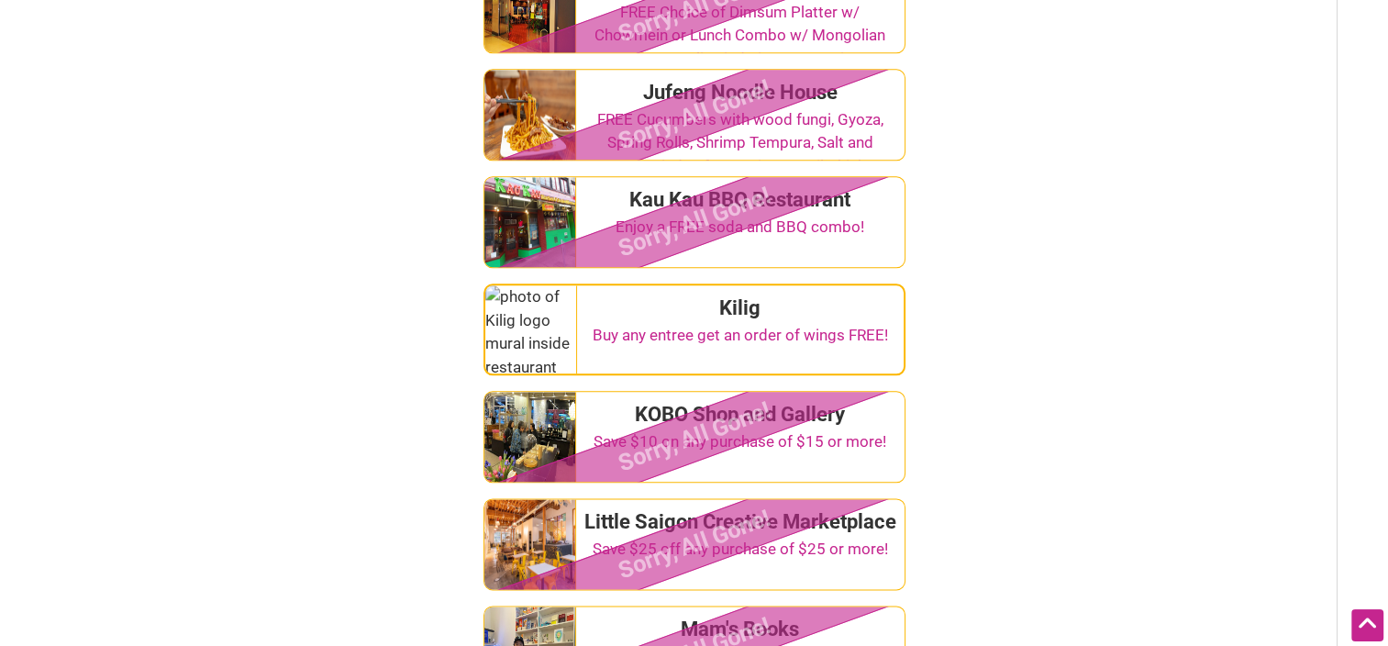
click at [796, 324] on div "Buy any entree get an order of wings FREE!" at bounding box center [740, 336] width 312 height 24
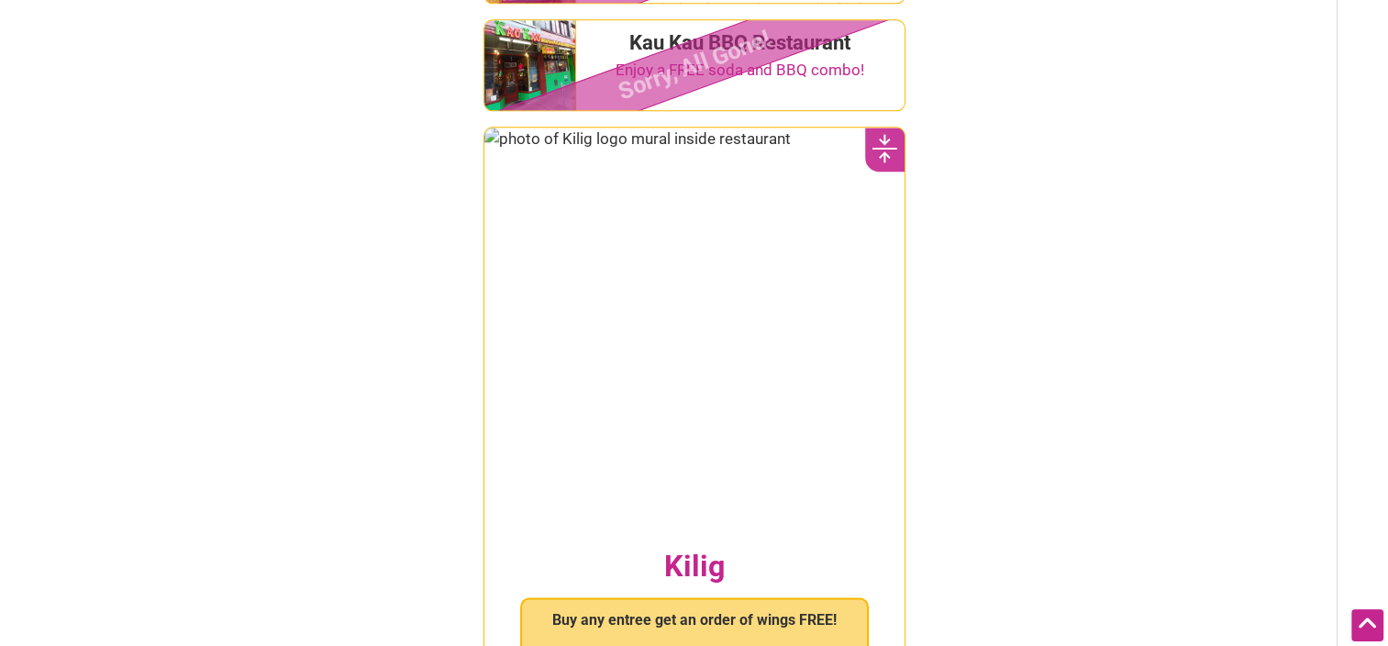
scroll to position [2018, 0]
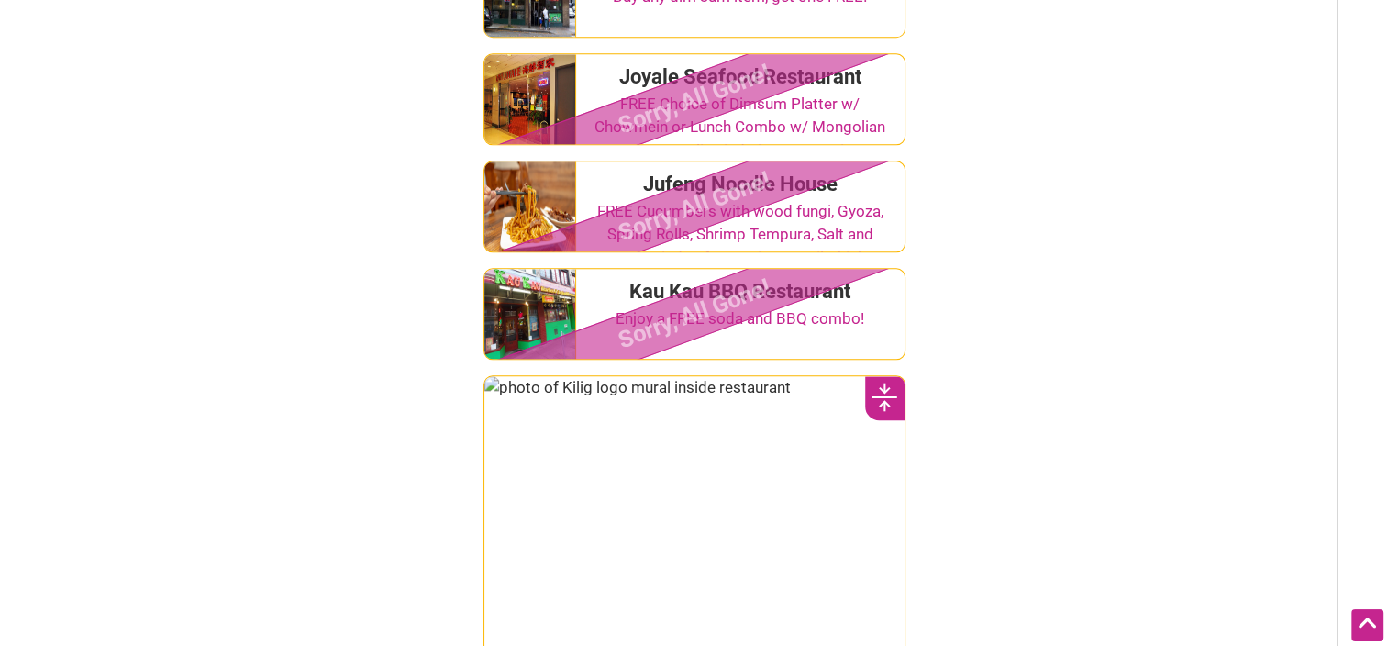
click at [888, 383] on icon at bounding box center [884, 397] width 25 height 28
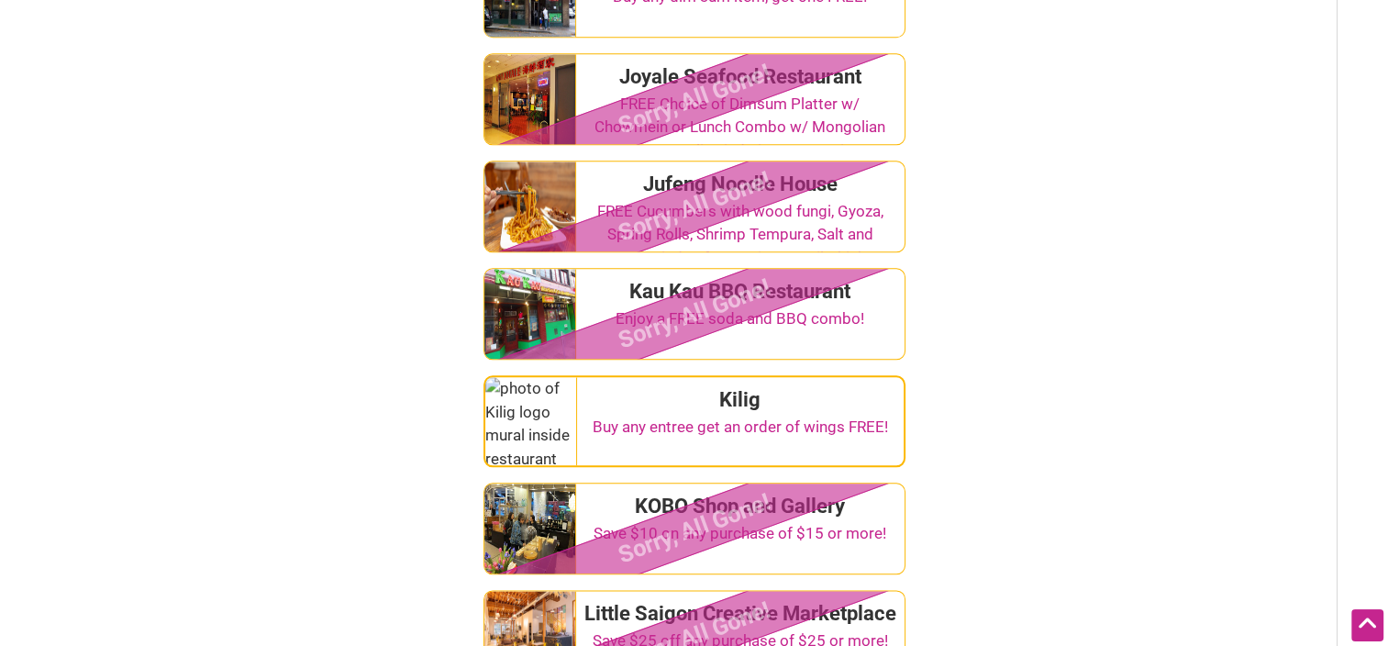
scroll to position [1835, 0]
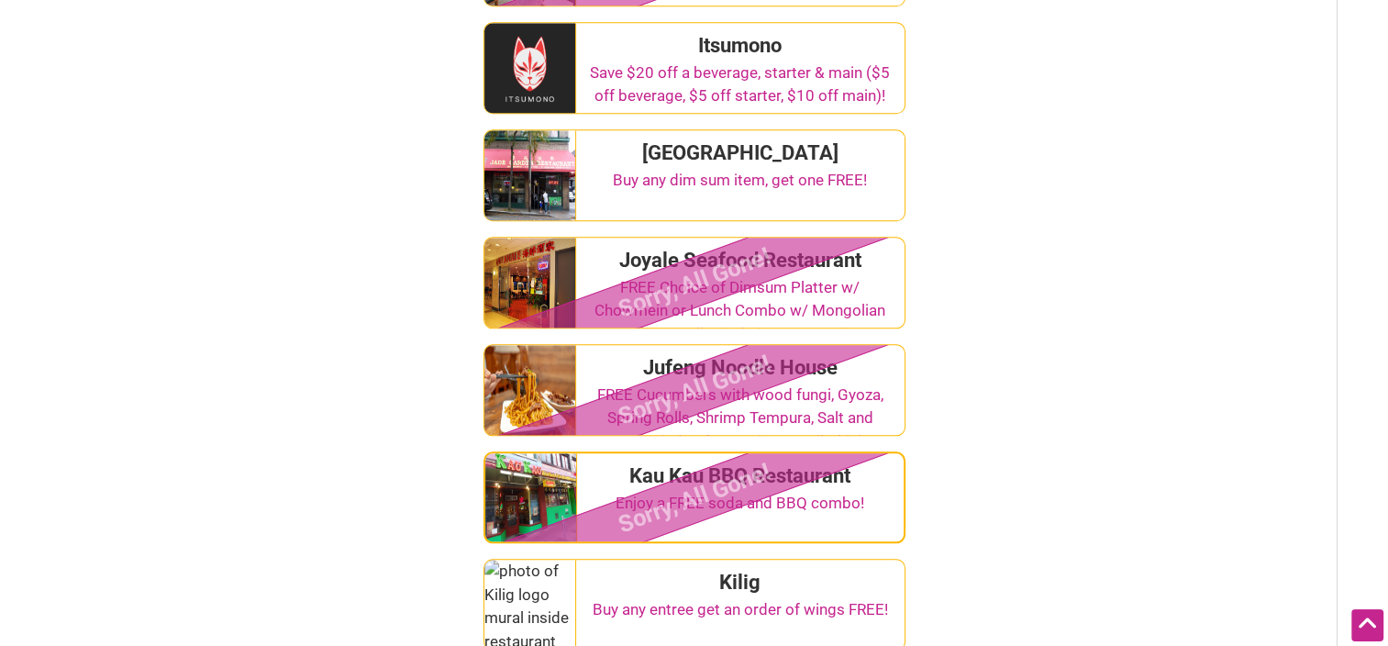
click at [862, 492] on div "Enjoy a FREE soda and BBQ combo!" at bounding box center [740, 504] width 312 height 24
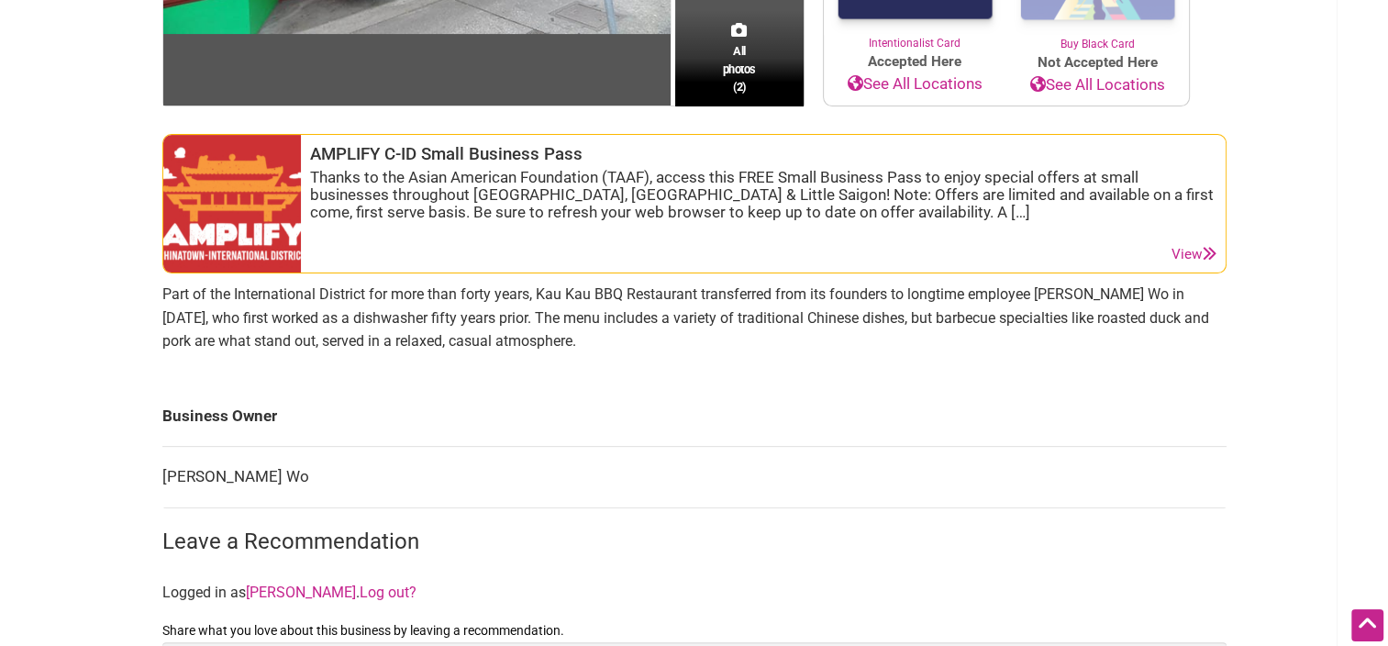
scroll to position [550, 0]
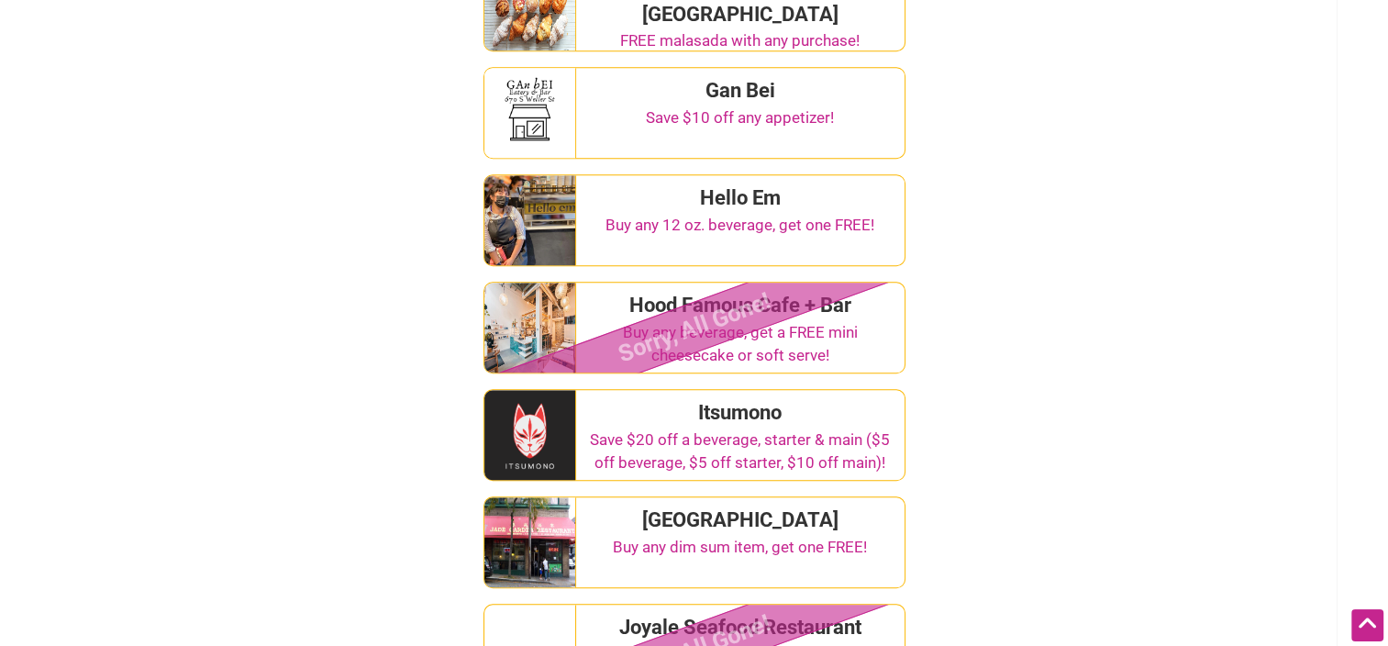
scroll to position [1467, 0]
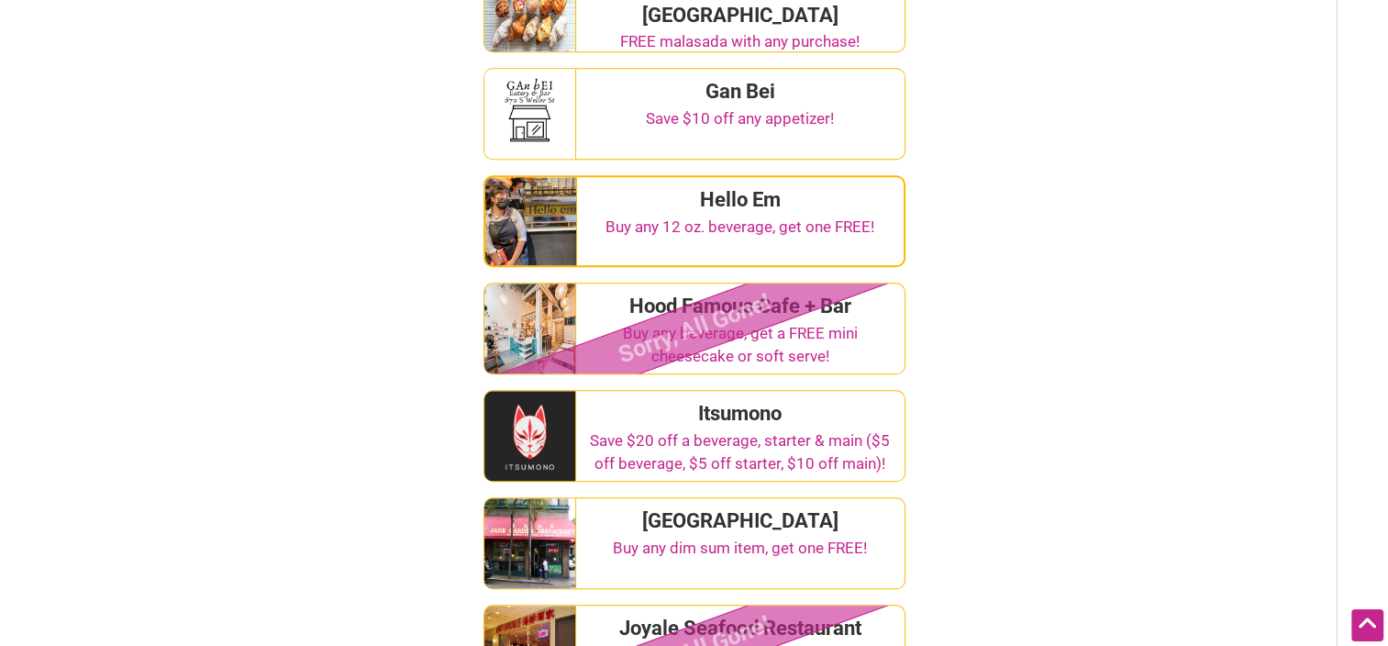
click at [829, 216] on div "Buy any 12 oz. beverage, get one FREE!" at bounding box center [740, 228] width 312 height 24
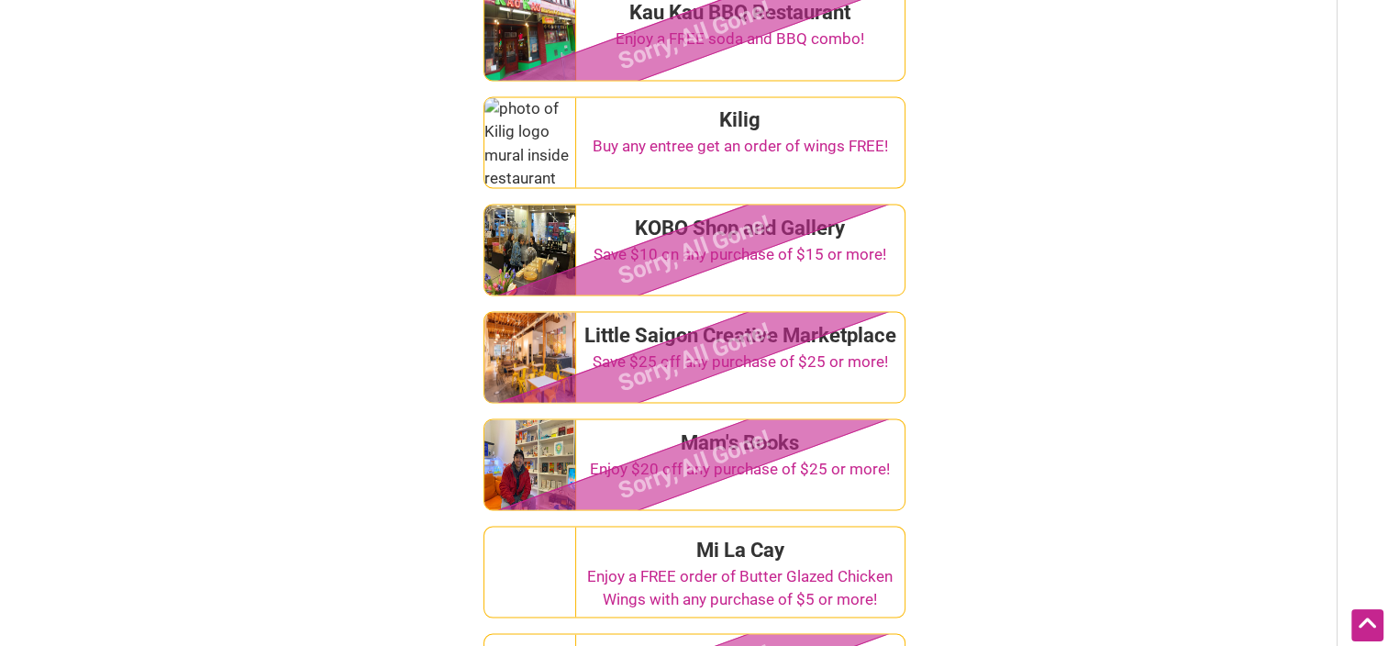
scroll to position [3302, 0]
